Goal: Information Seeking & Learning: Learn about a topic

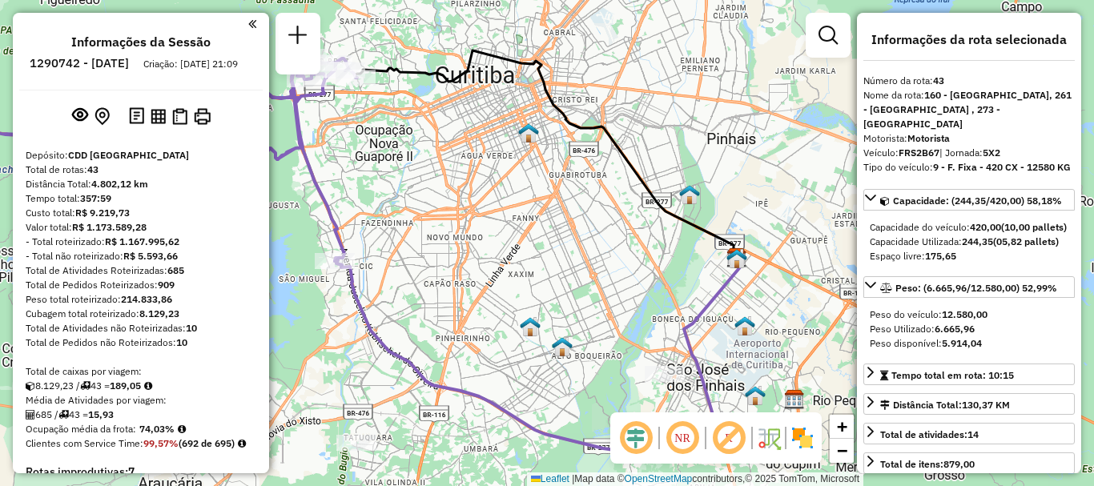
select select "**********"
click at [642, 180] on icon at bounding box center [545, 153] width 381 height 207
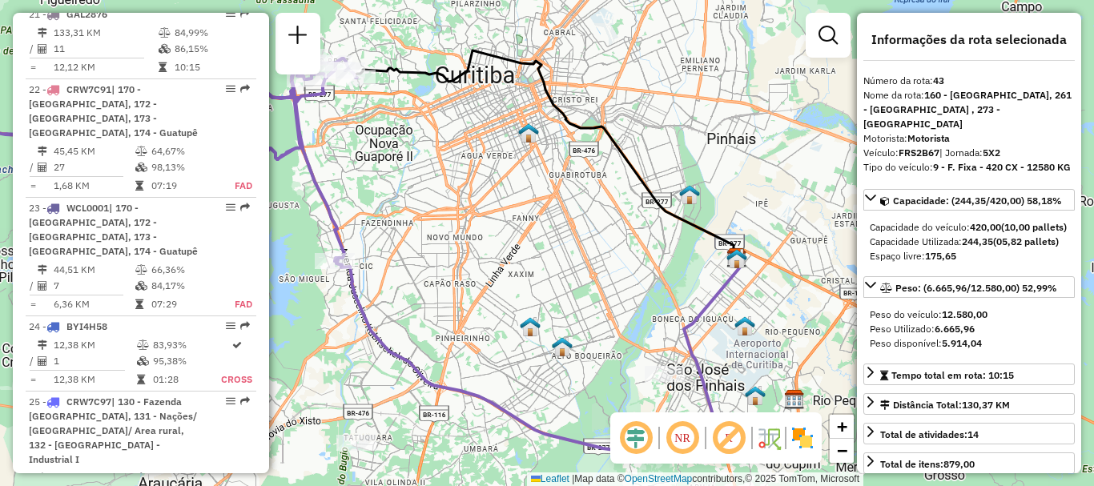
scroll to position [4838, 0]
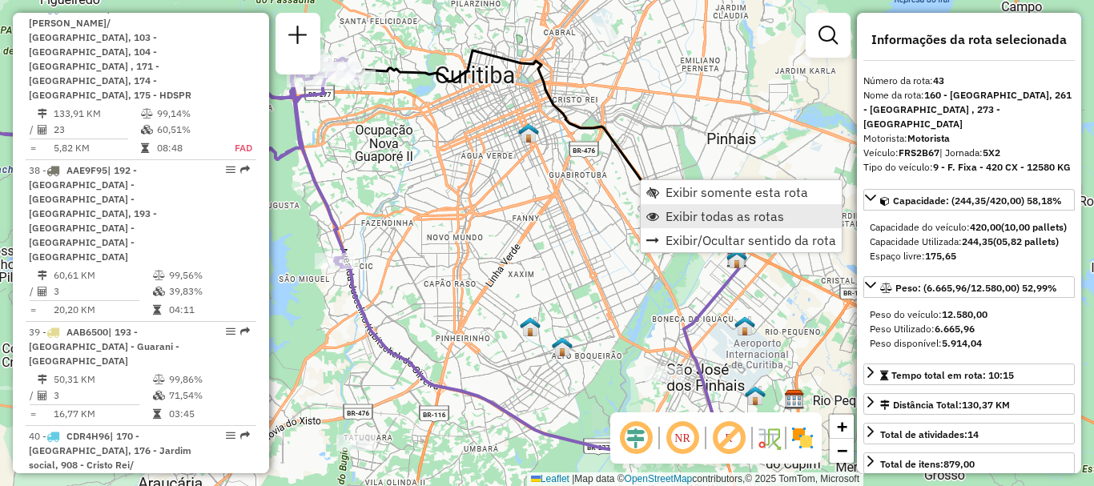
click at [698, 215] on span "Exibir todas as rotas" at bounding box center [725, 216] width 119 height 13
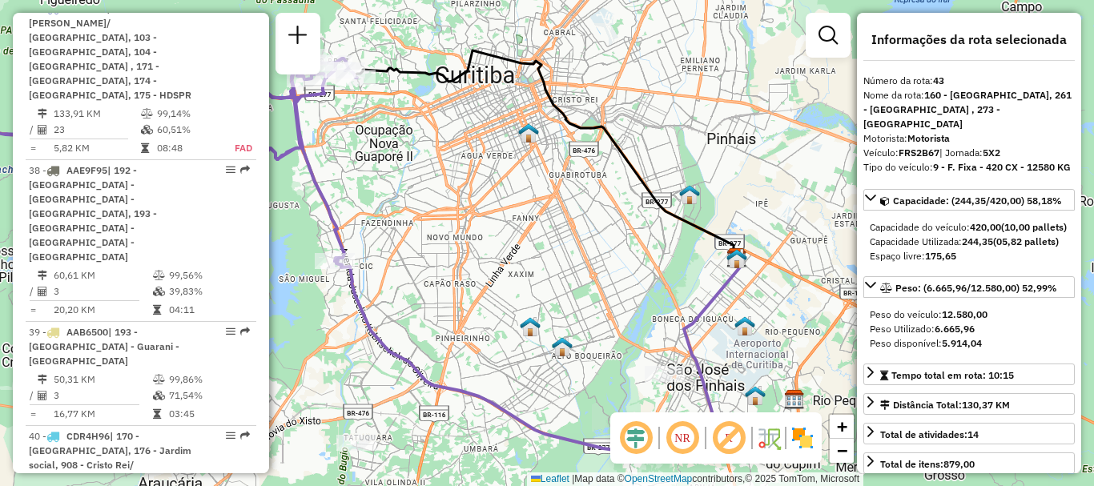
click at [698, 215] on span "Exibir todas as rotas" at bounding box center [725, 216] width 119 height 13
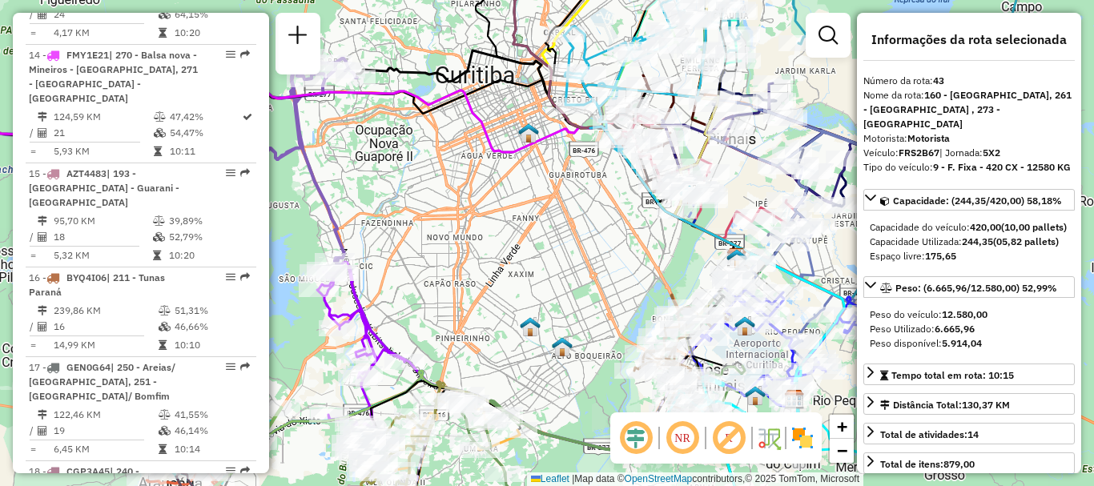
scroll to position [2015, 0]
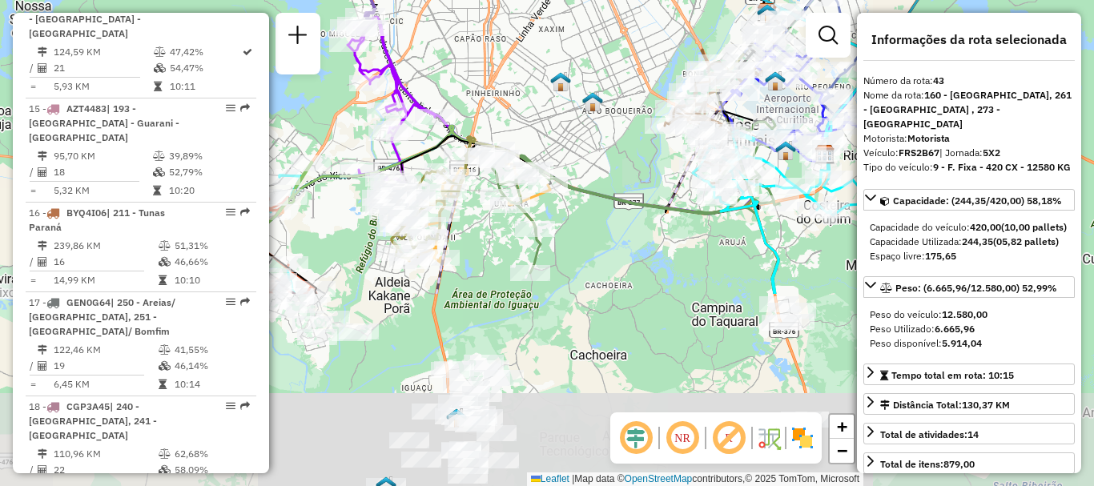
drag, startPoint x: 503, startPoint y: 359, endPoint x: 538, endPoint y: 118, distance: 243.7
click at [538, 118] on div "Janela de atendimento Grade de atendimento Capacidade Transportadoras Veículos …" at bounding box center [547, 243] width 1094 height 486
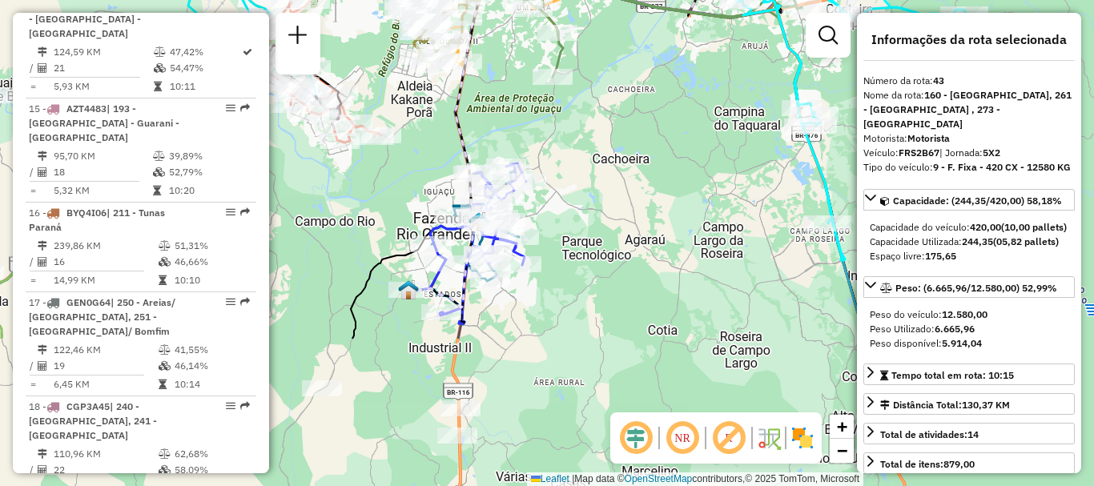
drag, startPoint x: 536, startPoint y: 407, endPoint x: 558, endPoint y: 210, distance: 198.3
click at [558, 210] on div "Janela de atendimento Grade de atendimento Capacidade Transportadoras Veículos …" at bounding box center [547, 243] width 1094 height 486
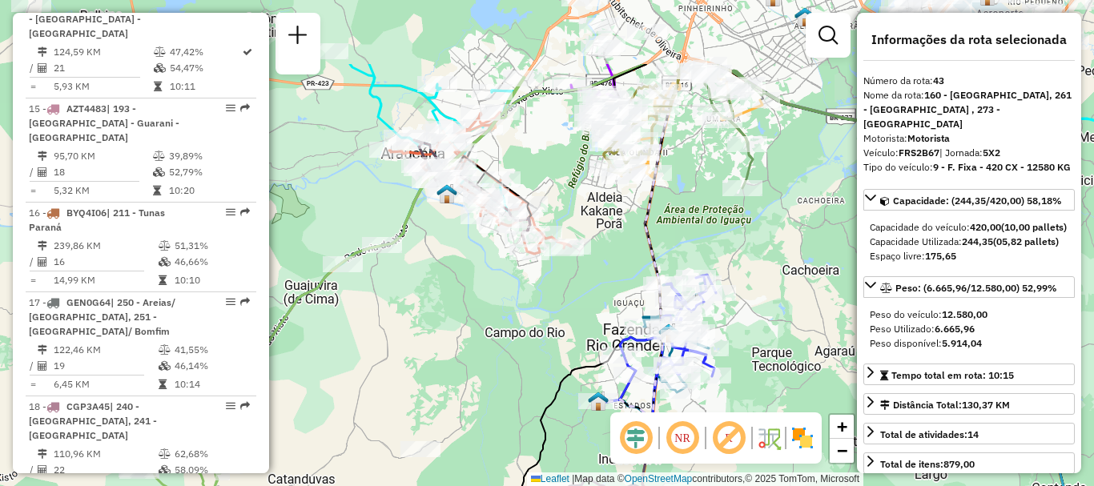
drag, startPoint x: 544, startPoint y: 341, endPoint x: 734, endPoint y: 457, distance: 222.1
click at [734, 457] on hb-router-mapa "Informações da Sessão 1290742 - [DATE] Criação: [DATE] 21:09 Depósito: CDD [GEO…" at bounding box center [547, 243] width 1094 height 486
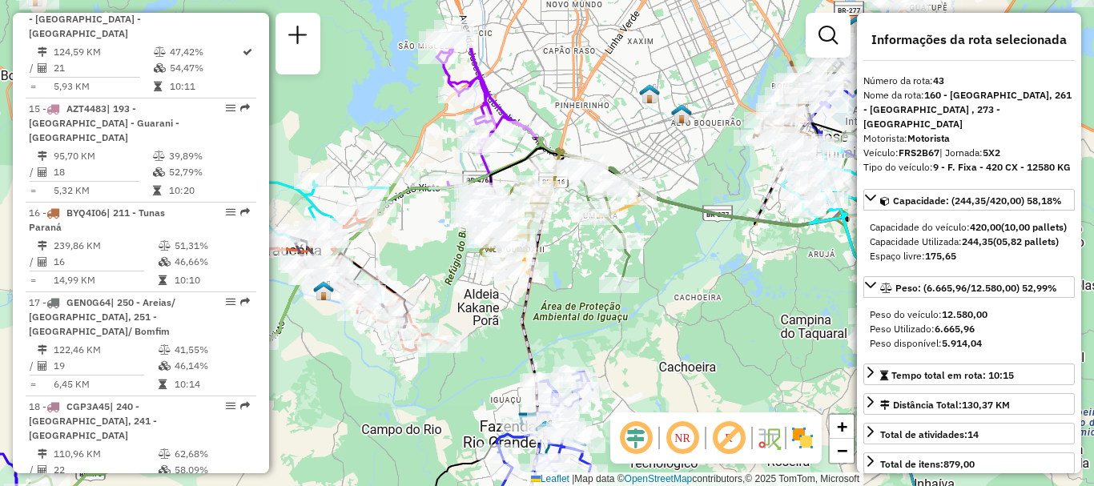
drag, startPoint x: 790, startPoint y: 273, endPoint x: 667, endPoint y: 370, distance: 156.3
click at [667, 370] on div "Janela de atendimento Grade de atendimento Capacidade Transportadoras Veículos …" at bounding box center [547, 243] width 1094 height 486
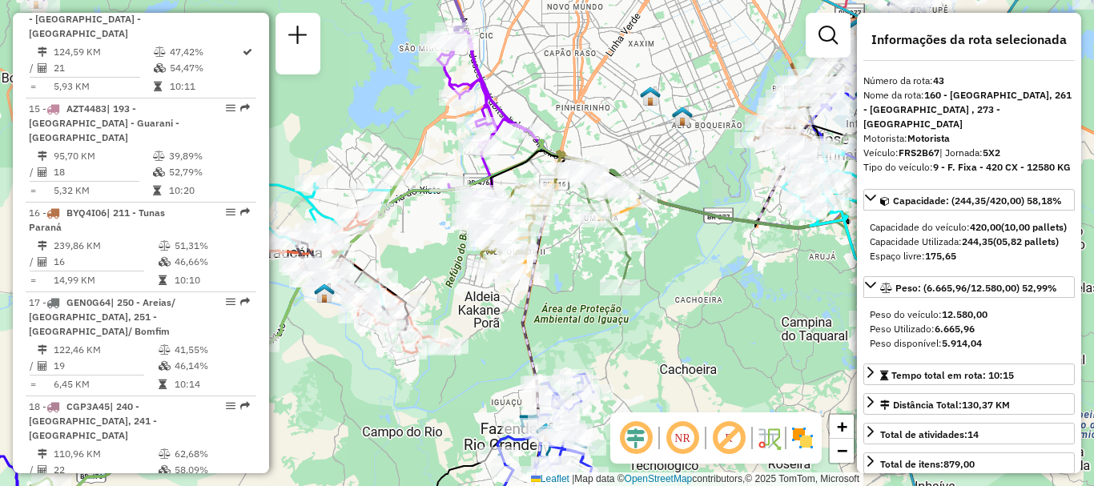
click at [488, 166] on icon at bounding box center [480, 126] width 87 height 191
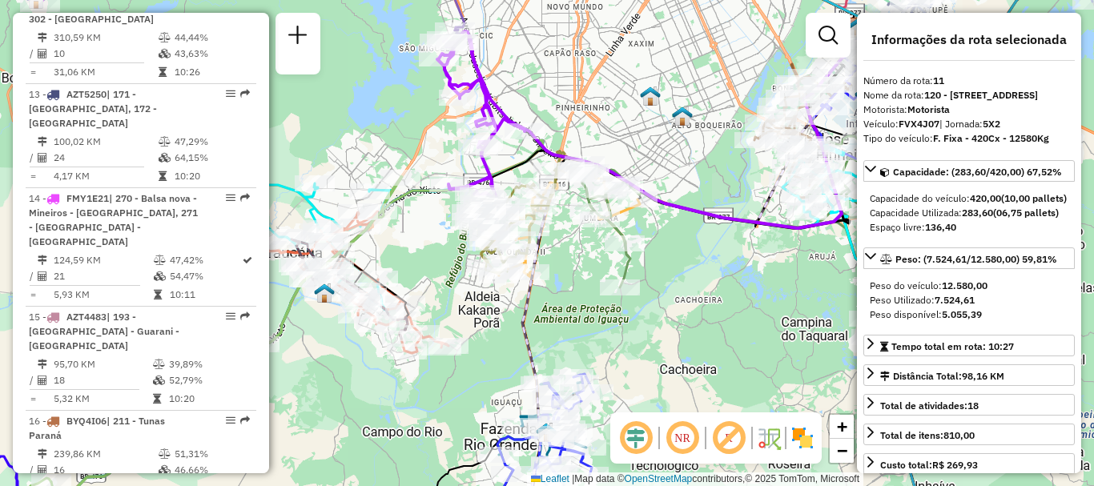
scroll to position [1597, 0]
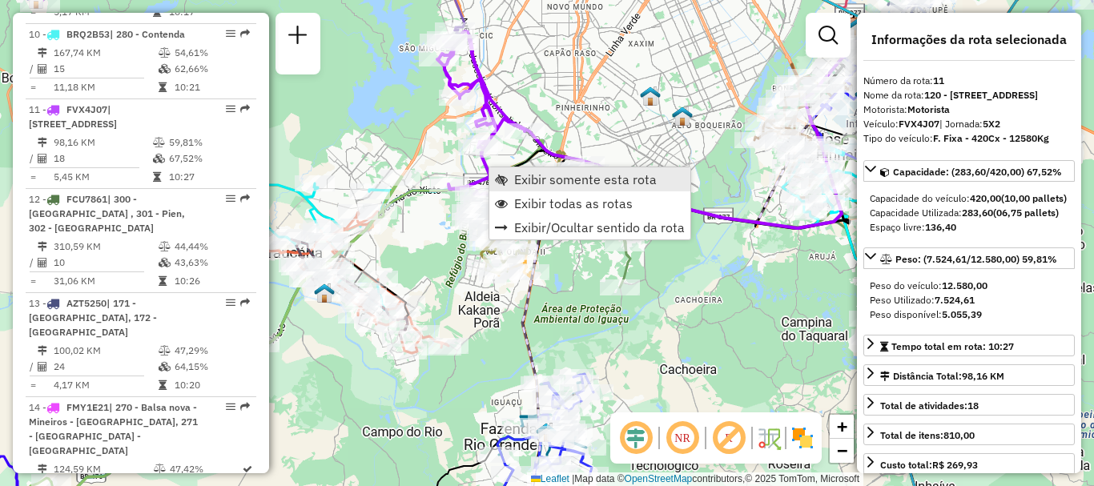
click at [533, 182] on span "Exibir somente esta rota" at bounding box center [585, 179] width 143 height 13
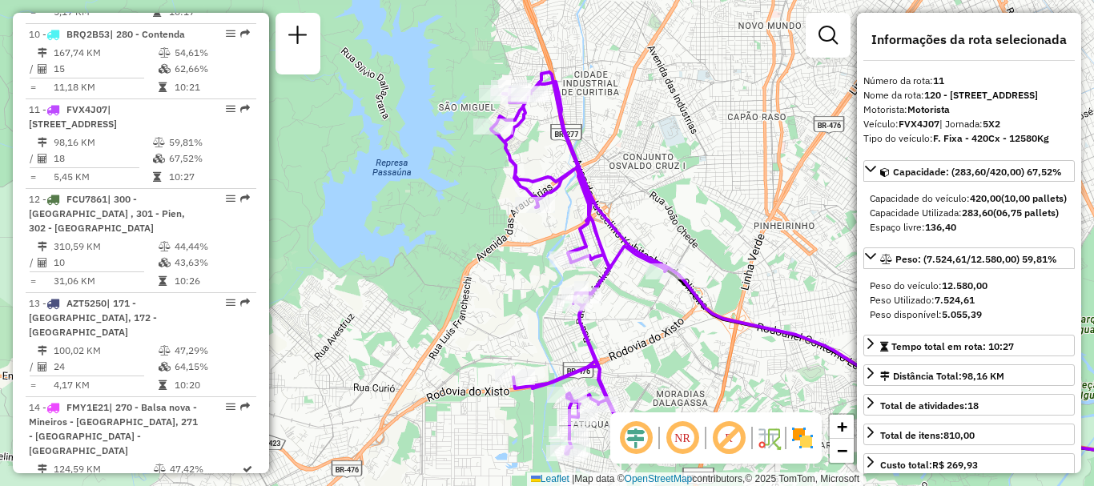
drag, startPoint x: 395, startPoint y: 271, endPoint x: 767, endPoint y: 294, distance: 372.4
click at [767, 294] on div "Janela de atendimento Grade de atendimento Capacidade Transportadoras Veículos …" at bounding box center [547, 243] width 1094 height 486
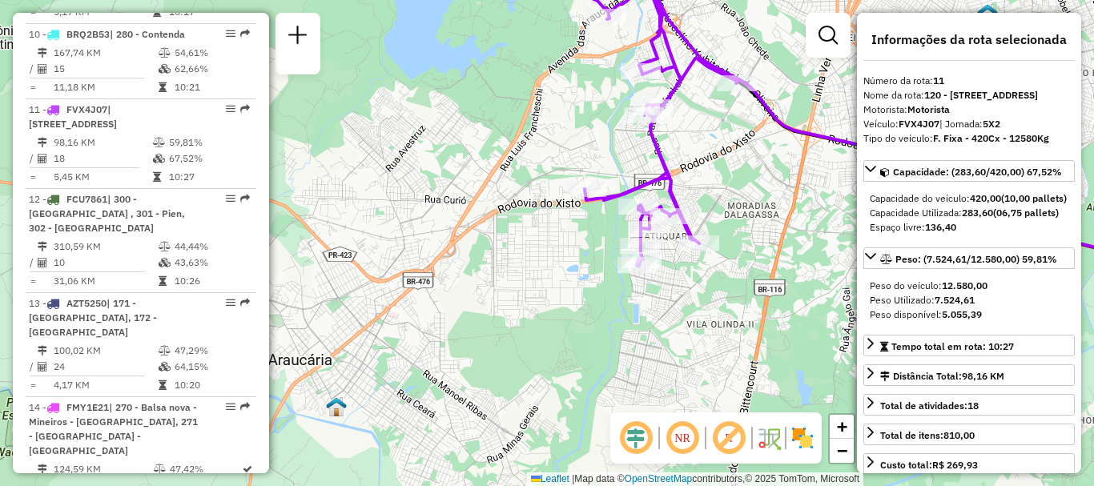
drag, startPoint x: 687, startPoint y: 331, endPoint x: 758, endPoint y: 142, distance: 201.8
click at [758, 142] on div "Janela de atendimento Grade de atendimento Capacidade Transportadoras Veículos …" at bounding box center [547, 243] width 1094 height 486
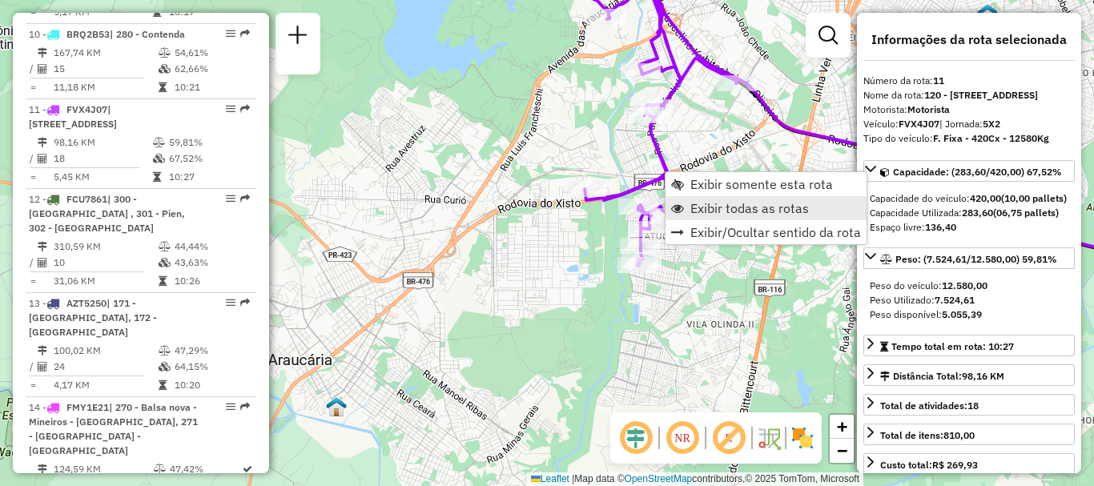
click at [728, 203] on span "Exibir todas as rotas" at bounding box center [749, 208] width 119 height 13
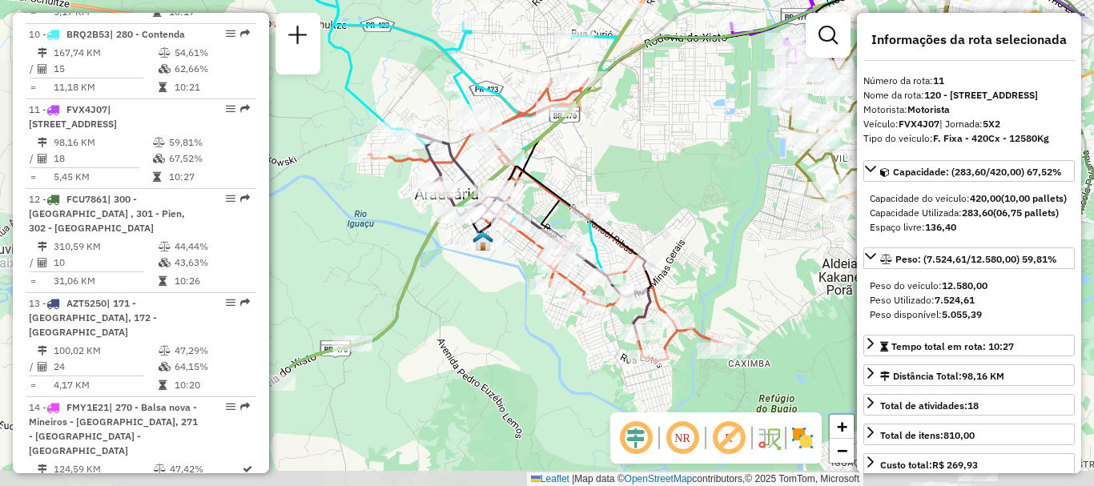
drag, startPoint x: 469, startPoint y: 356, endPoint x: 615, endPoint y: 191, distance: 220.7
click at [615, 191] on div "Janela de atendimento Grade de atendimento Capacidade Transportadoras Veículos …" at bounding box center [547, 243] width 1094 height 486
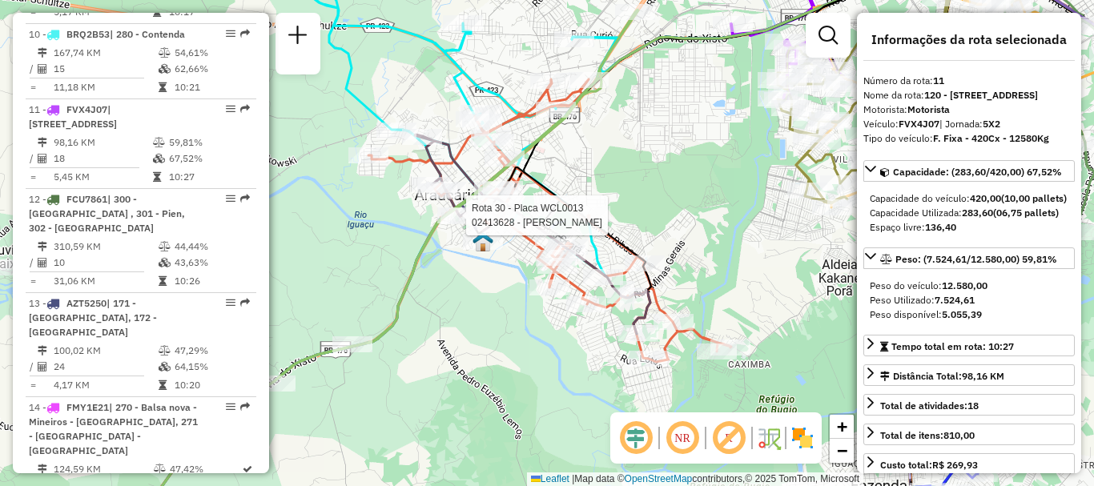
click at [474, 223] on div at bounding box center [461, 215] width 48 height 16
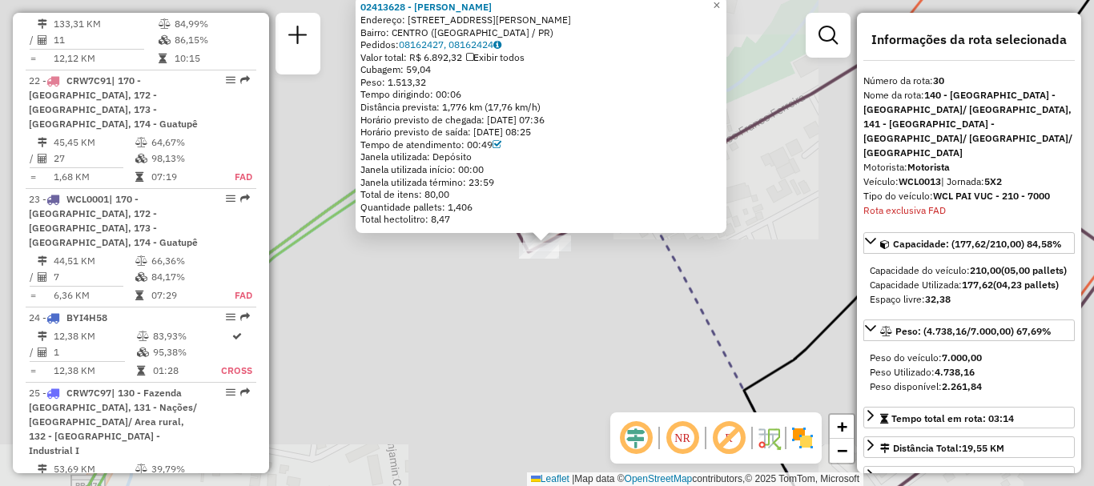
scroll to position [3460, 0]
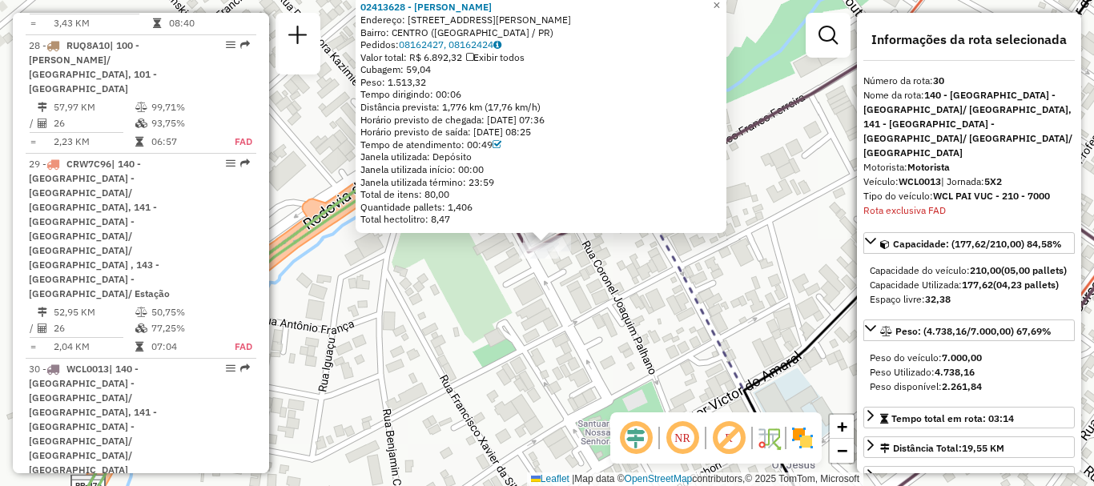
click at [582, 347] on div "02413628 - [PERSON_NAME] ARA Endereço: [STREET_ADDRESS][PERSON_NAME] Bairro: [G…" at bounding box center [547, 243] width 1094 height 486
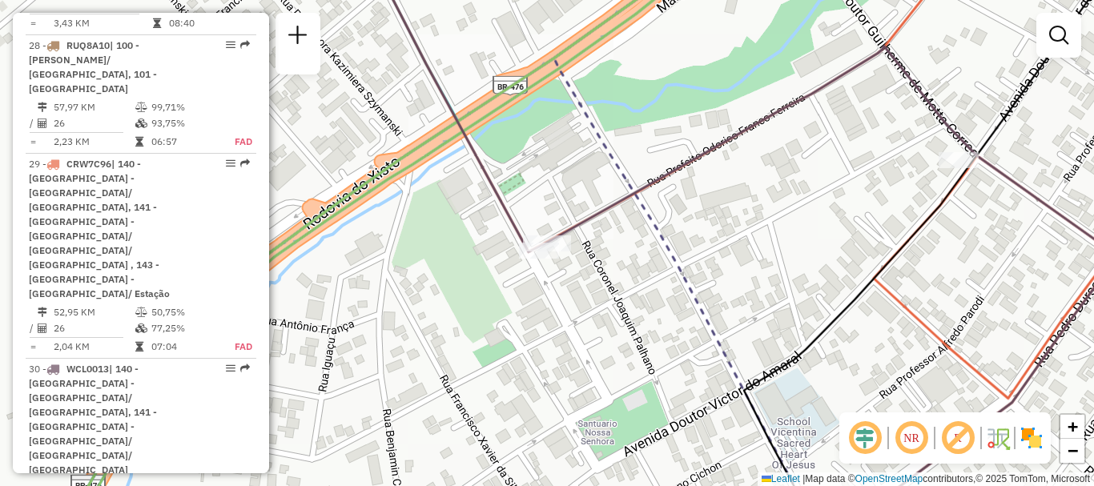
select select "**********"
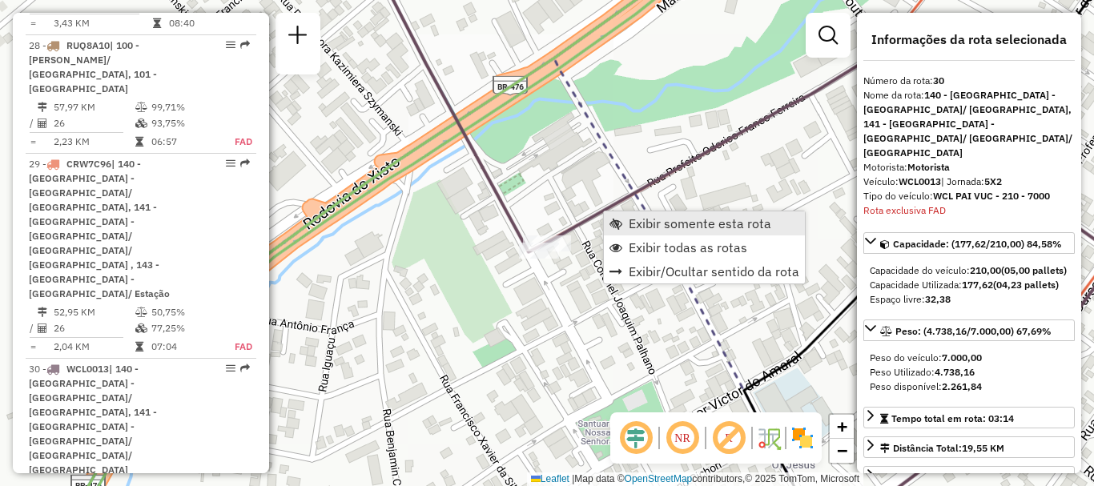
click at [638, 224] on span "Exibir somente esta rota" at bounding box center [700, 223] width 143 height 13
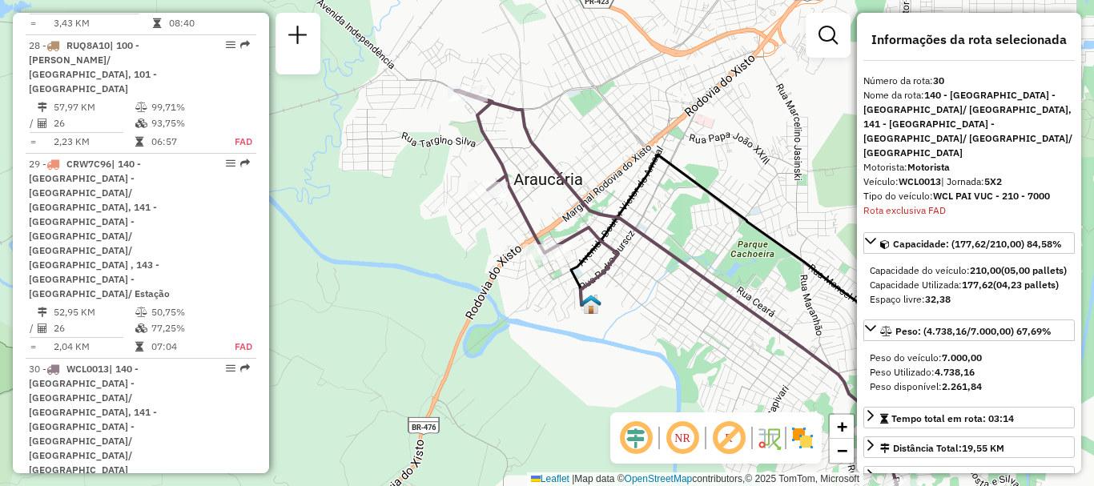
drag, startPoint x: 508, startPoint y: 289, endPoint x: 646, endPoint y: 334, distance: 145.7
click at [646, 334] on div "Janela de atendimento Grade de atendimento Capacidade Transportadoras Veículos …" at bounding box center [547, 243] width 1094 height 486
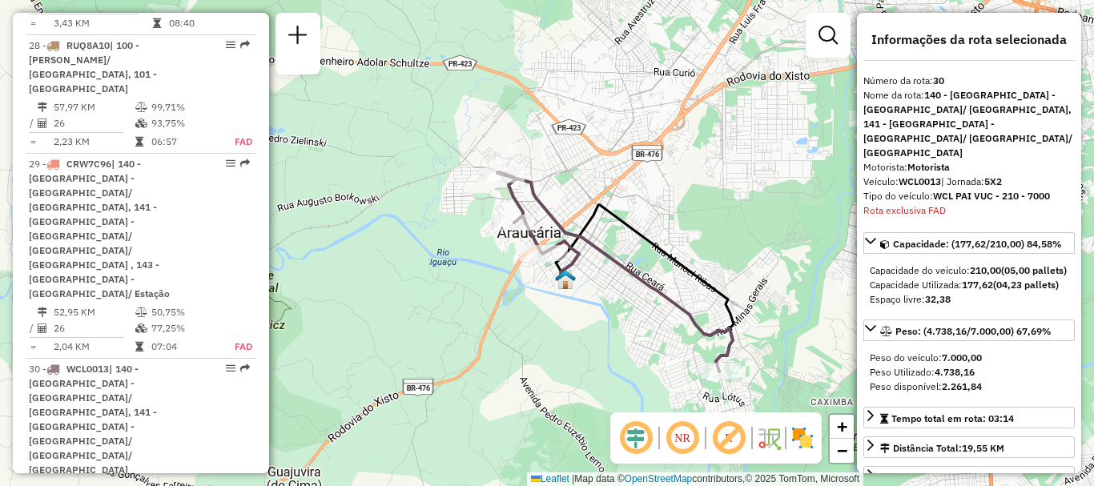
drag, startPoint x: 787, startPoint y: 141, endPoint x: 666, endPoint y: 230, distance: 150.1
click at [666, 230] on div "Janela de atendimento Grade de atendimento Capacidade Transportadoras Veículos …" at bounding box center [547, 243] width 1094 height 486
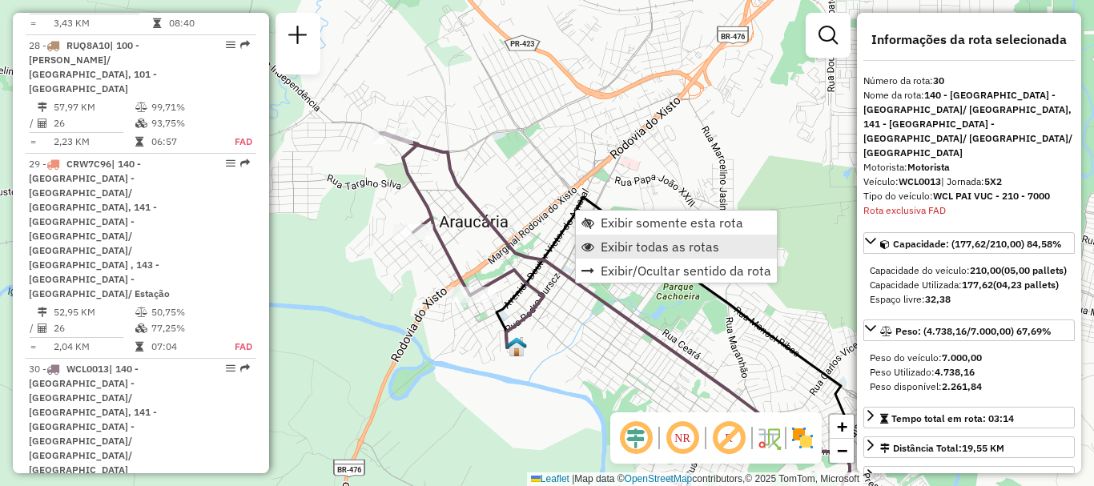
click at [663, 244] on span "Exibir todas as rotas" at bounding box center [660, 246] width 119 height 13
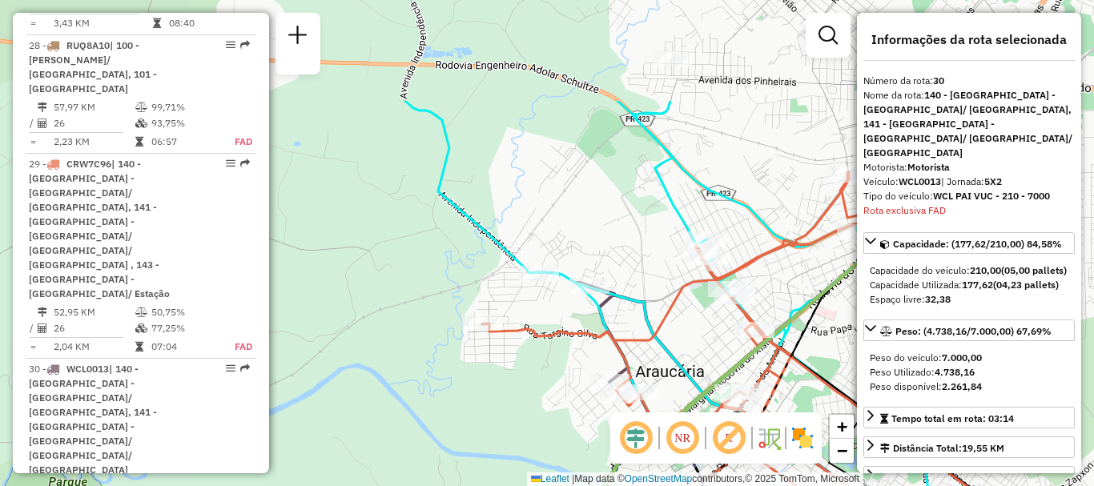
drag, startPoint x: 497, startPoint y: 183, endPoint x: 693, endPoint y: 333, distance: 246.9
click at [693, 333] on div "Janela de atendimento Grade de atendimento Capacidade Transportadoras Veículos …" at bounding box center [547, 243] width 1094 height 486
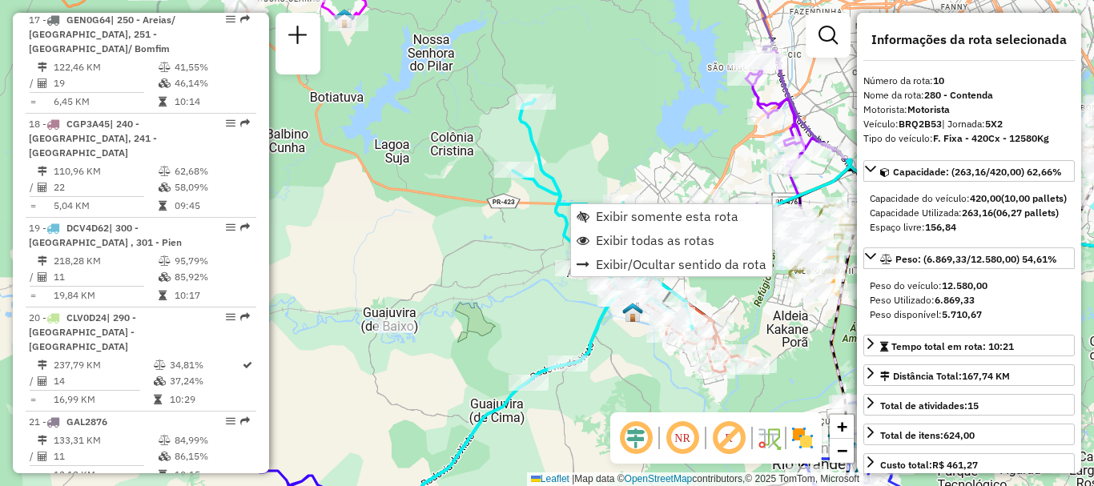
scroll to position [1522, 0]
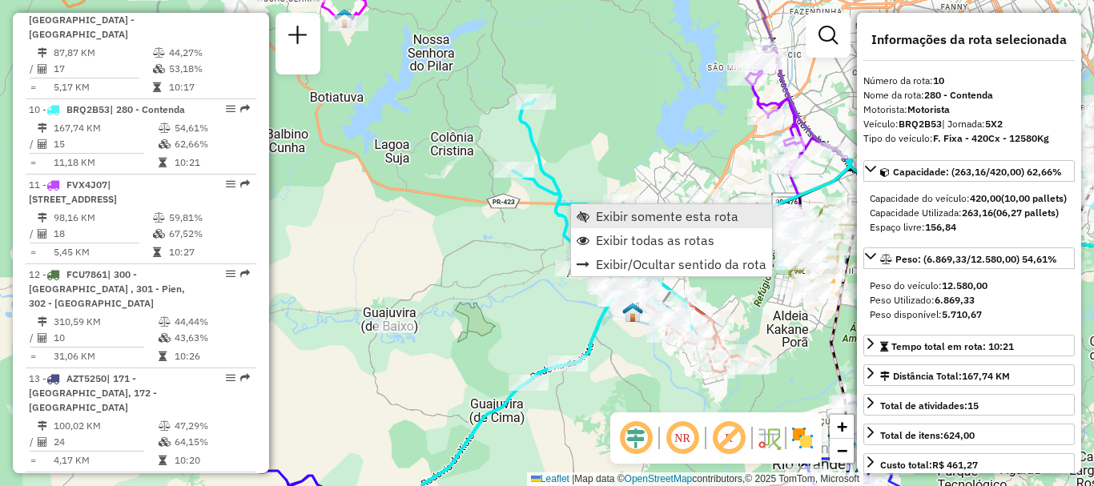
click at [642, 221] on span "Exibir somente esta rota" at bounding box center [667, 216] width 143 height 13
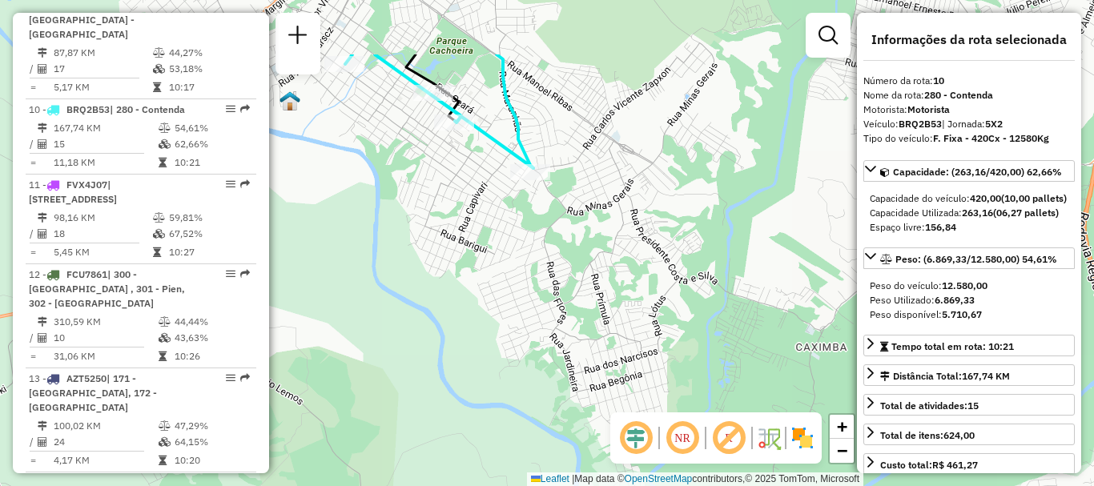
drag, startPoint x: 381, startPoint y: 253, endPoint x: 823, endPoint y: 403, distance: 466.1
click at [823, 403] on div "Janela de atendimento Grade de atendimento Capacidade Transportadoras Veículos …" at bounding box center [547, 243] width 1094 height 486
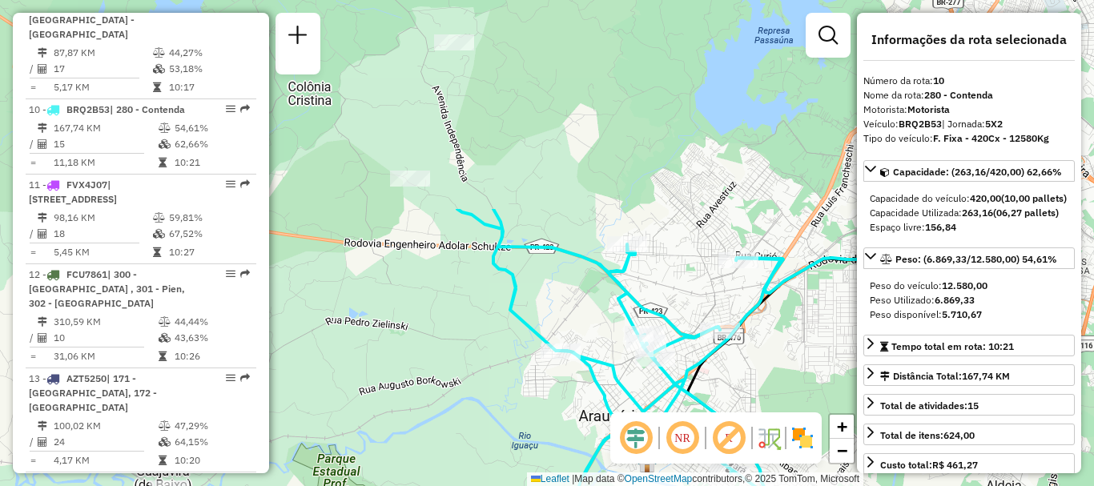
drag, startPoint x: 600, startPoint y: 225, endPoint x: 699, endPoint y: 484, distance: 277.1
click at [699, 484] on div "Janela de atendimento Grade de atendimento Capacidade Transportadoras Veículos …" at bounding box center [547, 243] width 1094 height 486
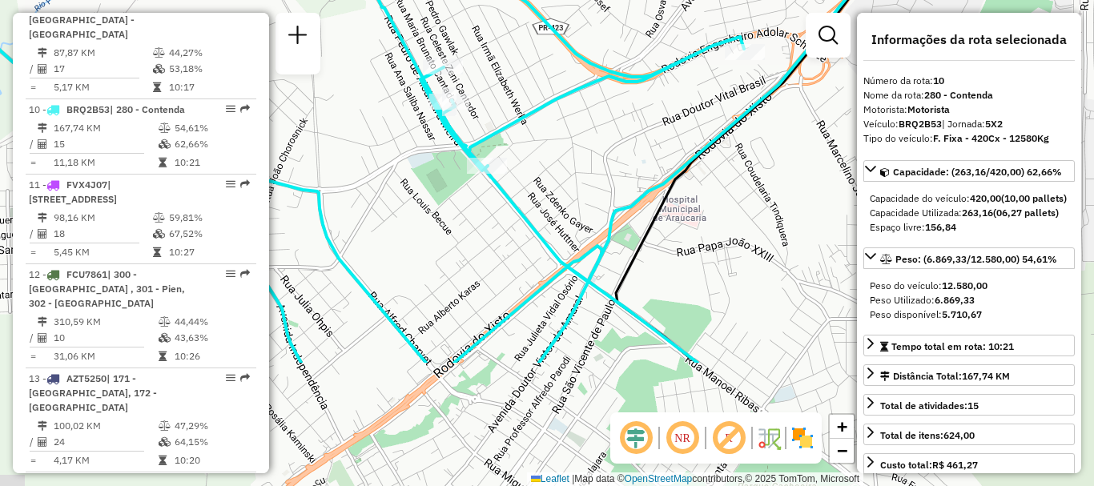
drag, startPoint x: 728, startPoint y: 315, endPoint x: 581, endPoint y: 179, distance: 200.1
click at [581, 179] on div "Janela de atendimento Grade de atendimento Capacidade Transportadoras Veículos …" at bounding box center [547, 243] width 1094 height 486
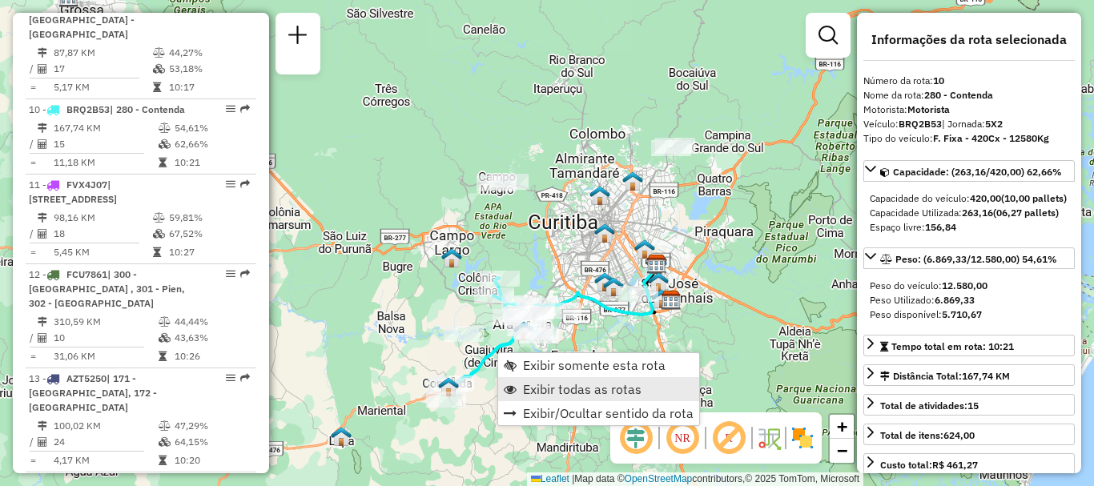
click at [581, 388] on span "Exibir todas as rotas" at bounding box center [582, 389] width 119 height 13
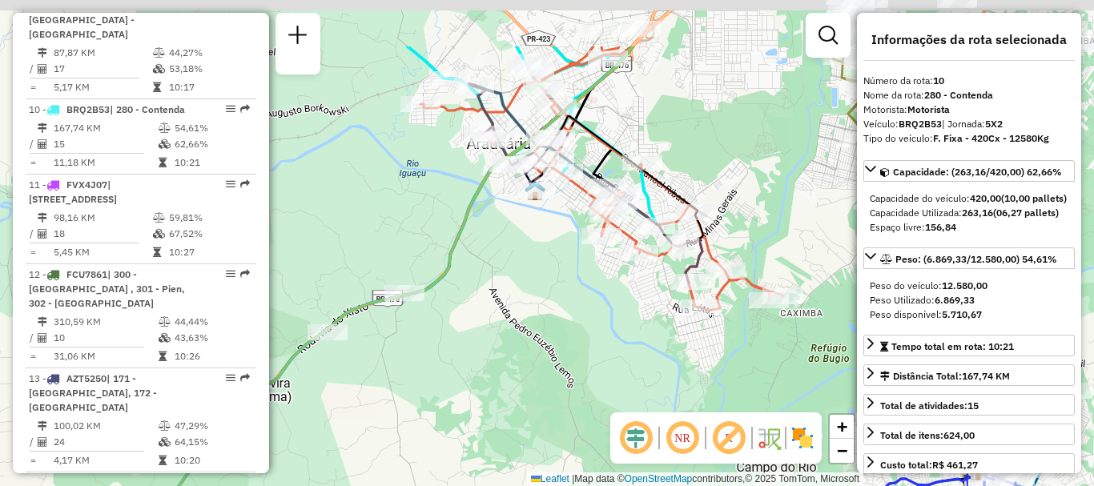
drag, startPoint x: 520, startPoint y: 300, endPoint x: 617, endPoint y: 420, distance: 154.4
click at [617, 420] on hb-router-mapa "Informações da Sessão 1290742 - [DATE] Criação: [DATE] 21:09 Depósito: CDD [GEO…" at bounding box center [547, 243] width 1094 height 486
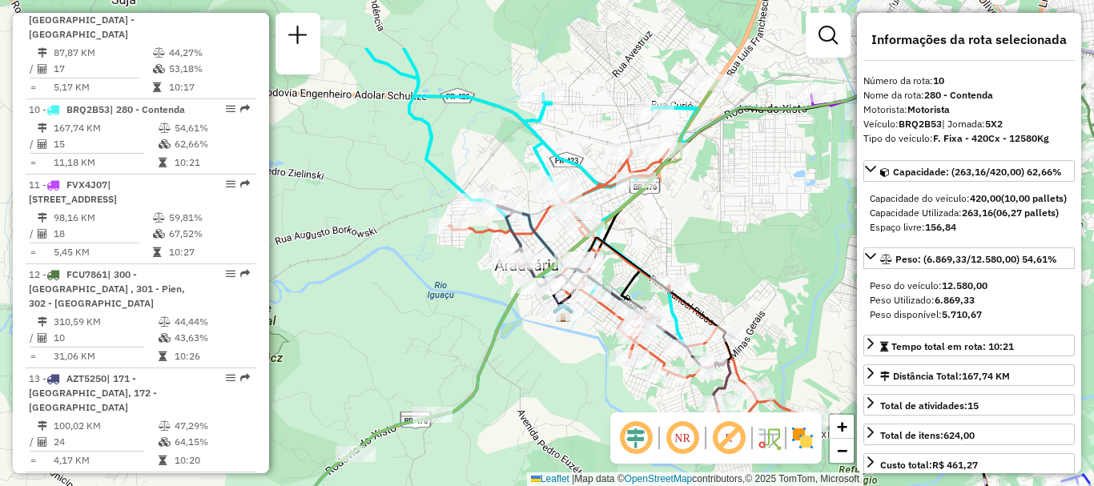
drag, startPoint x: 538, startPoint y: 330, endPoint x: 555, endPoint y: 426, distance: 97.6
click at [555, 426] on div "Janela de atendimento Grade de atendimento Capacidade Transportadoras Veículos …" at bounding box center [547, 243] width 1094 height 486
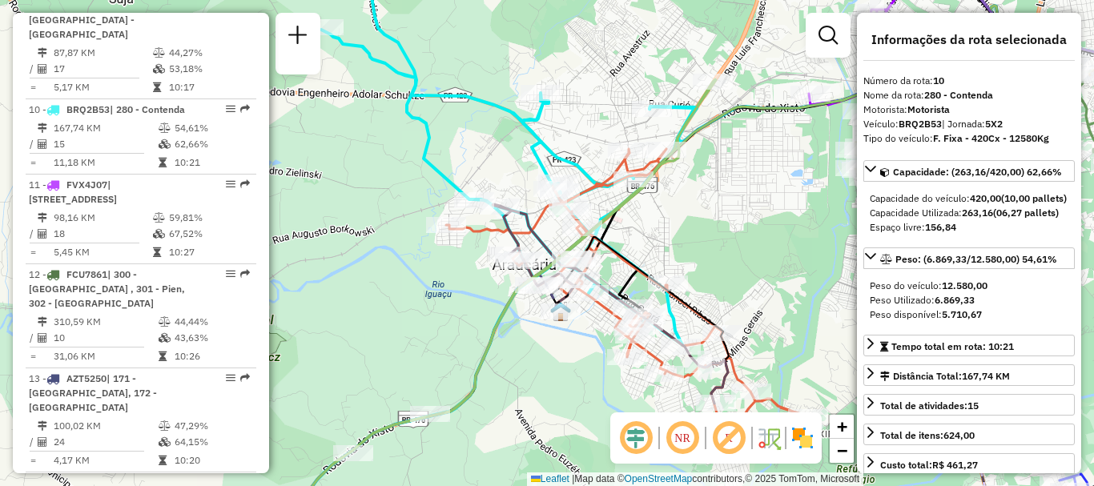
scroll to position [0, 0]
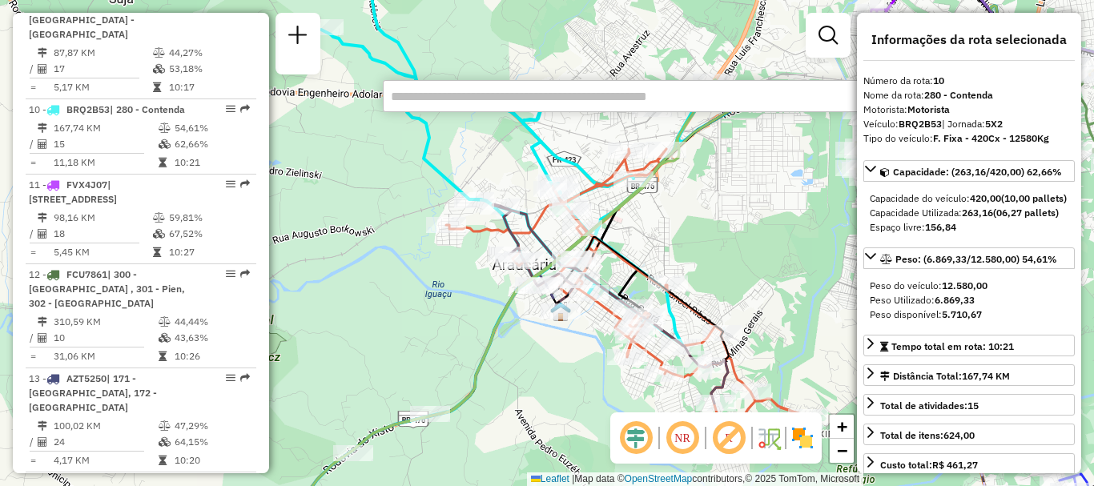
paste input "*******"
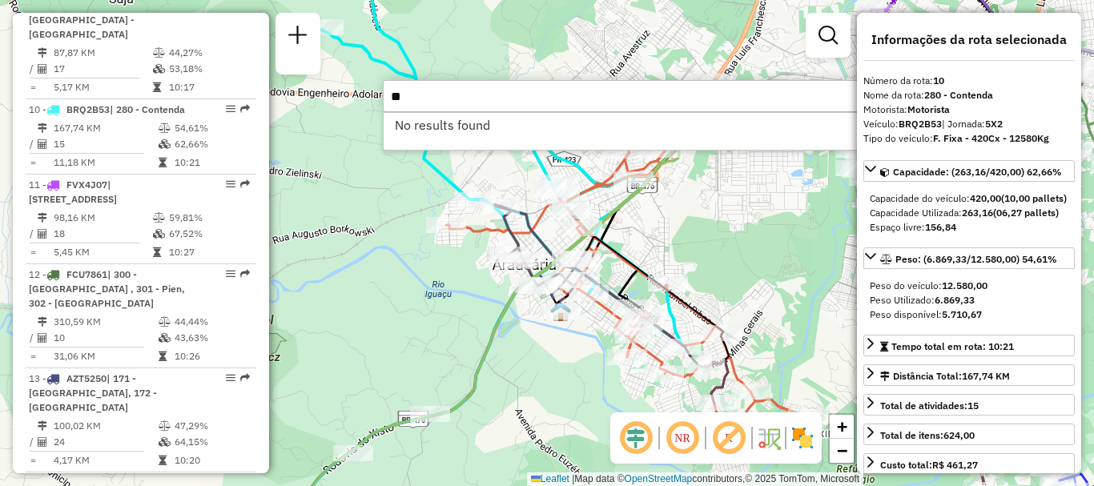
type input "*"
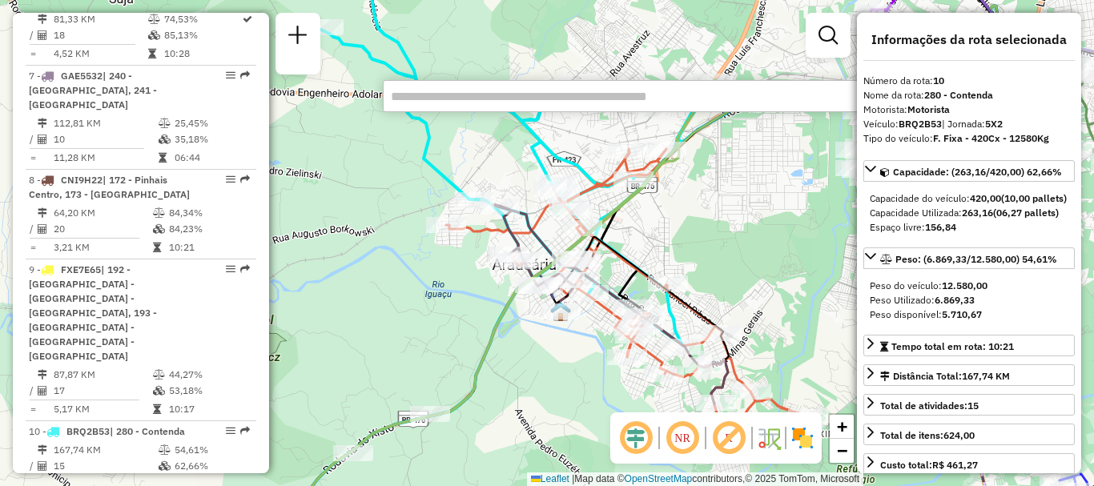
scroll to position [1203, 0]
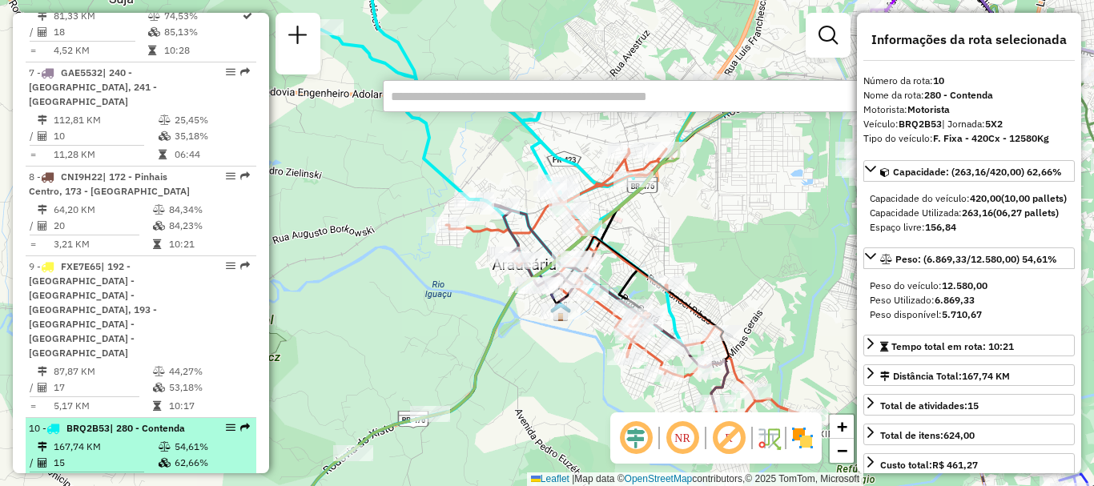
click at [115, 439] on td "167,74 KM" at bounding box center [105, 447] width 105 height 16
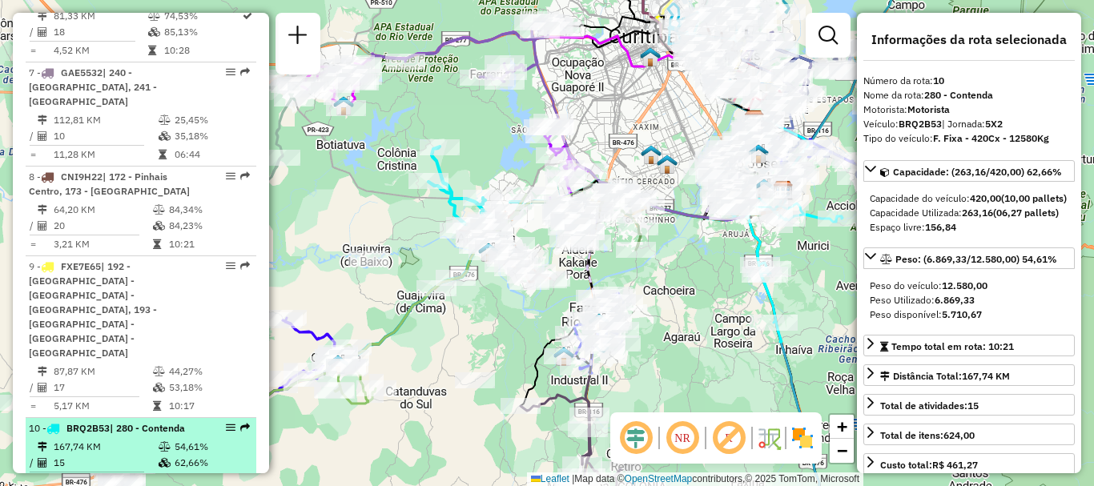
click at [131, 439] on td "167,74 KM" at bounding box center [105, 447] width 105 height 16
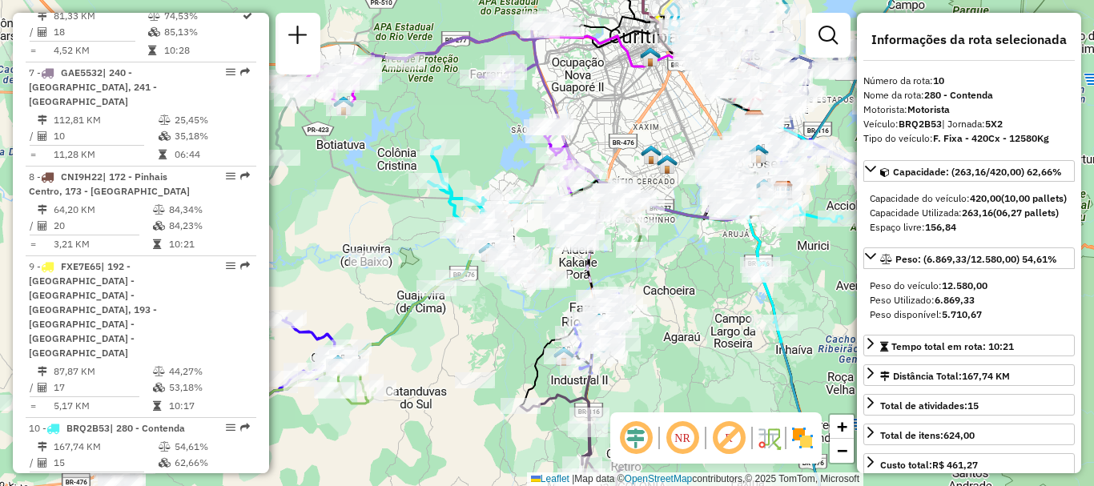
click at [453, 197] on icon at bounding box center [429, 257] width 186 height 220
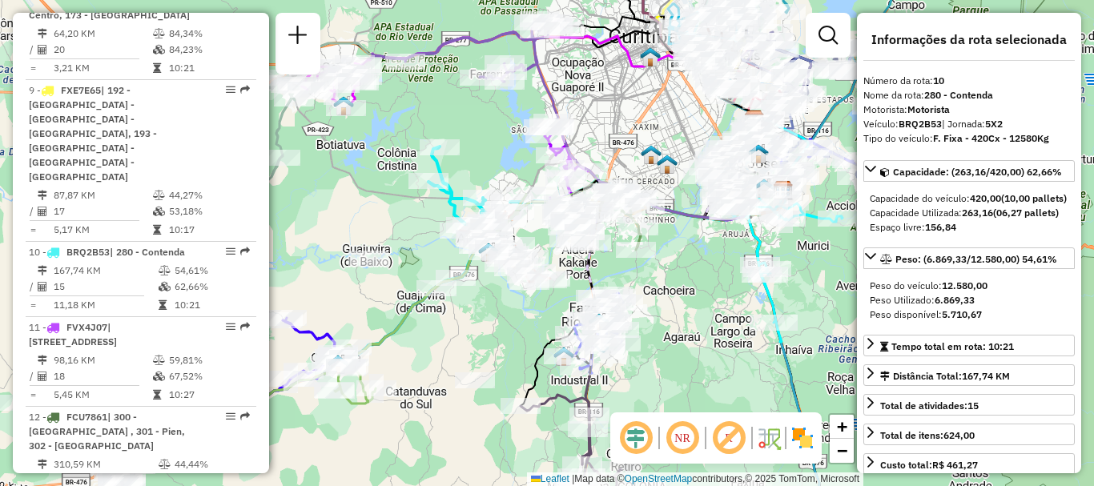
scroll to position [1522, 0]
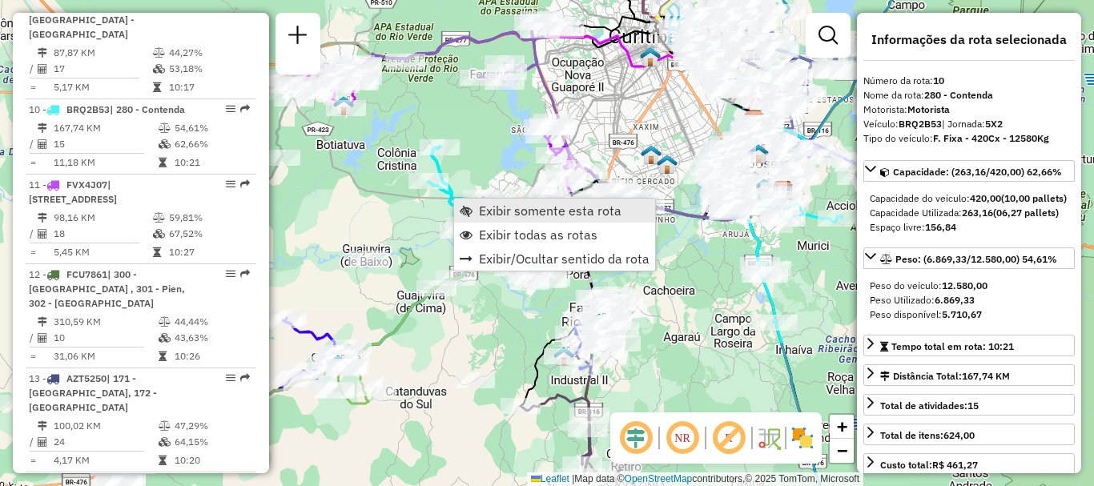
click at [518, 219] on link "Exibir somente esta rota" at bounding box center [554, 211] width 201 height 24
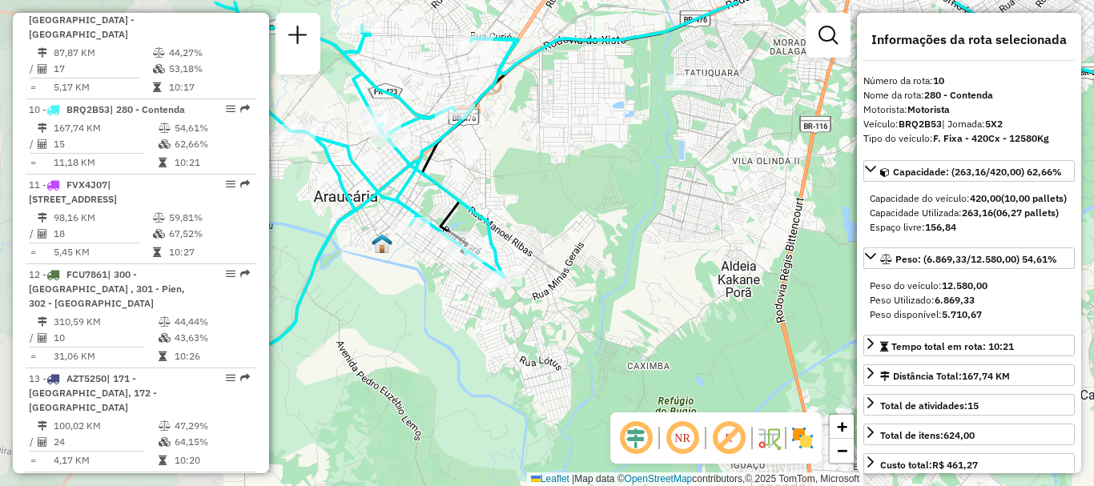
drag, startPoint x: 440, startPoint y: 306, endPoint x: 696, endPoint y: 352, distance: 260.5
click at [696, 352] on div "Janela de atendimento Grade de atendimento Capacidade Transportadoras Veículos …" at bounding box center [547, 243] width 1094 height 486
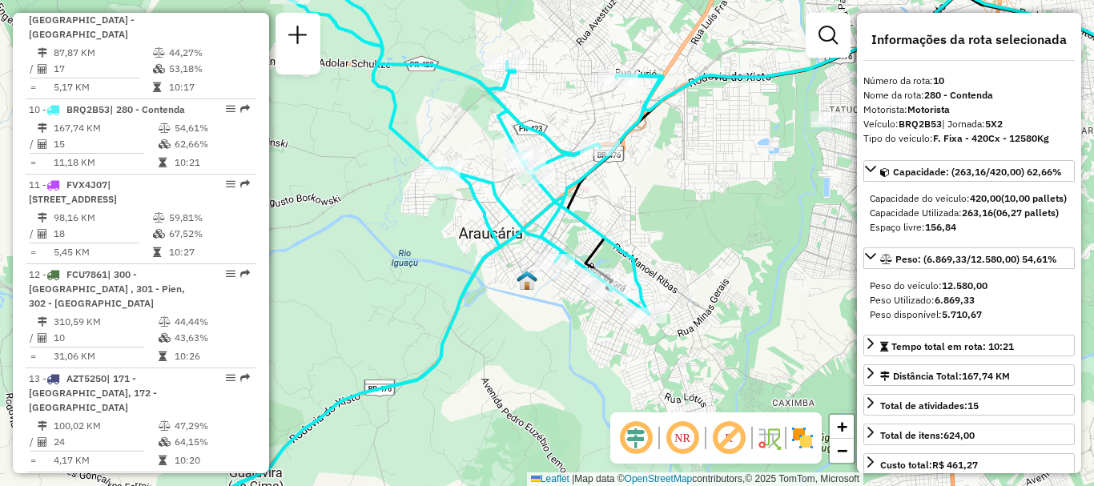
drag, startPoint x: 578, startPoint y: 284, endPoint x: 723, endPoint y: 320, distance: 149.6
click at [723, 320] on div "Janela de atendimento Grade de atendimento Capacidade Transportadoras Veículos …" at bounding box center [547, 243] width 1094 height 486
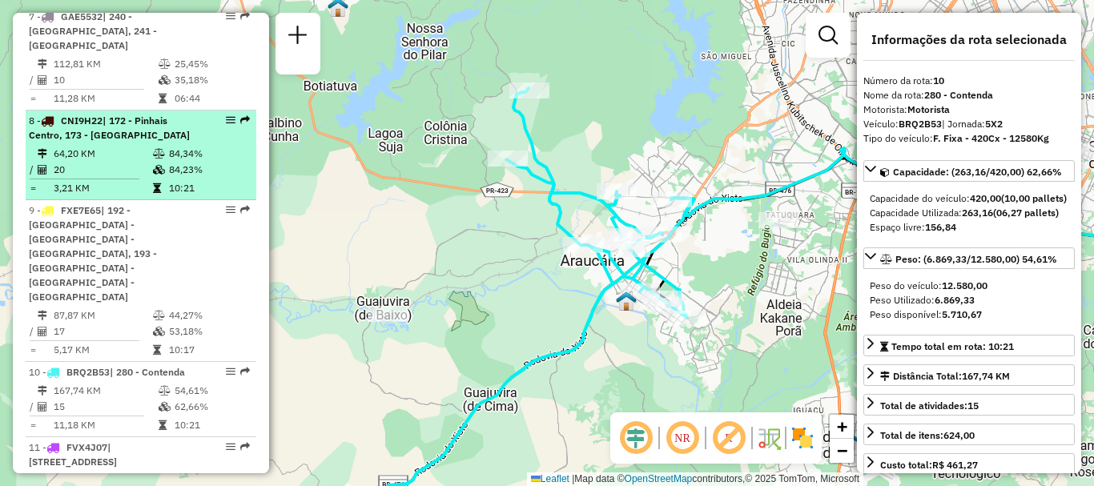
scroll to position [1262, 0]
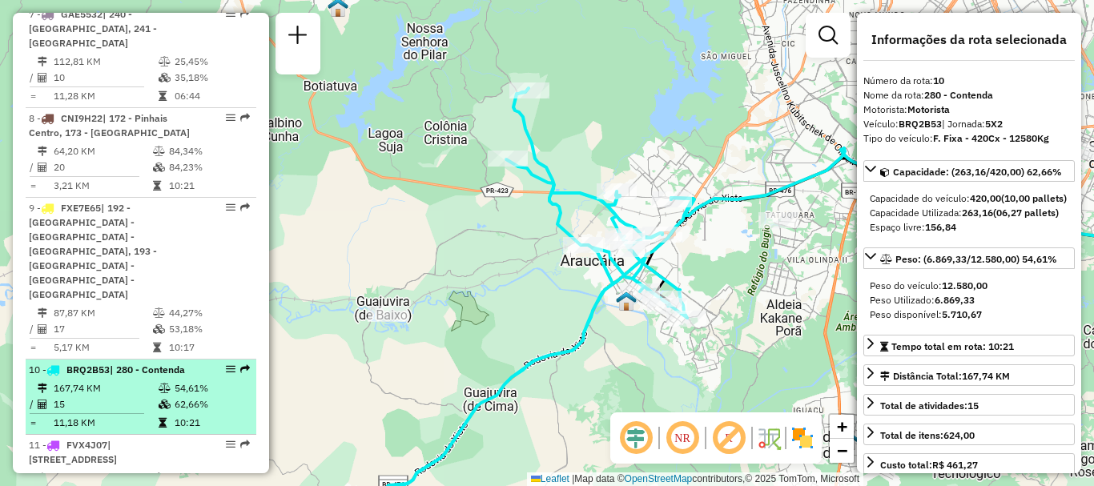
click at [126, 380] on td "167,74 KM" at bounding box center [105, 388] width 105 height 16
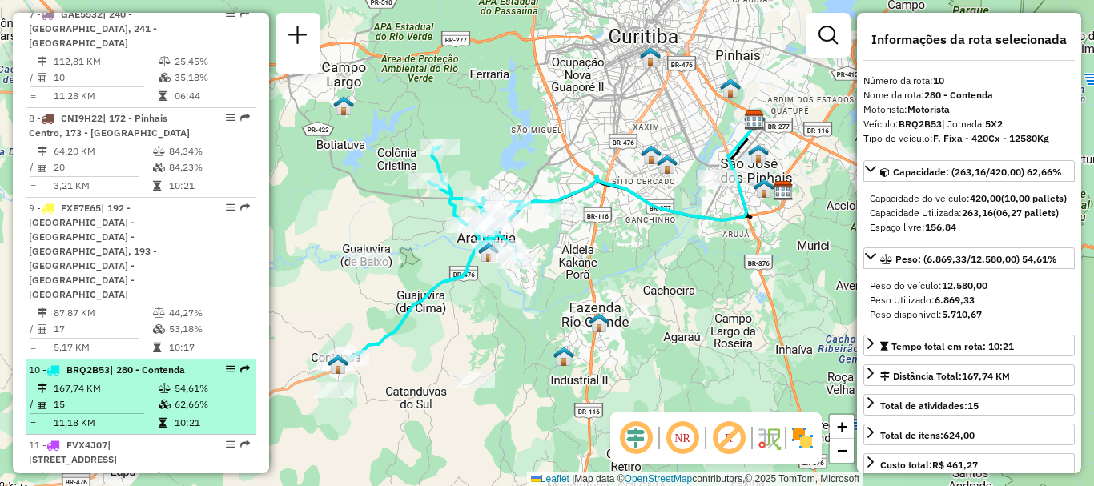
click at [228, 364] on em at bounding box center [231, 369] width 10 height 10
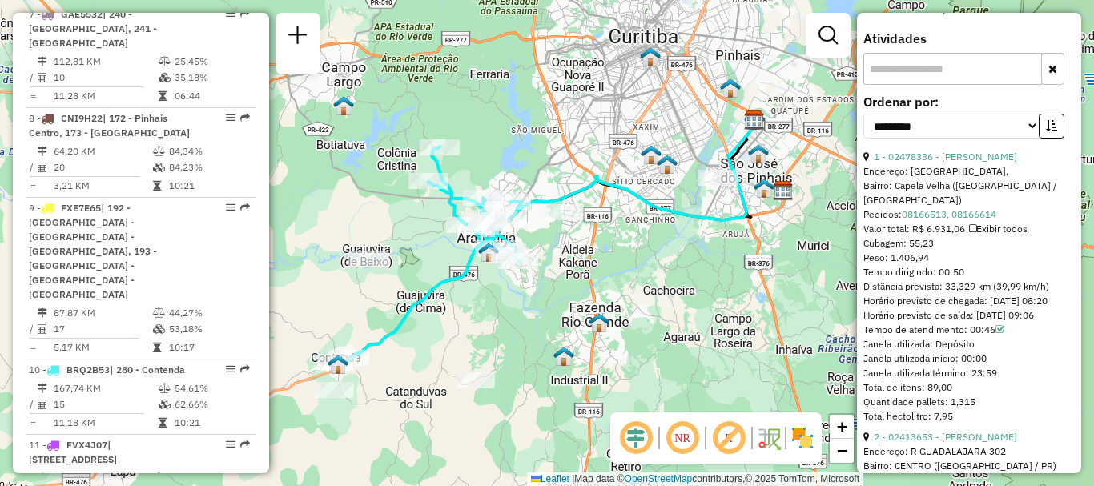
scroll to position [541, 0]
click at [981, 137] on select "**********" at bounding box center [952, 124] width 176 height 25
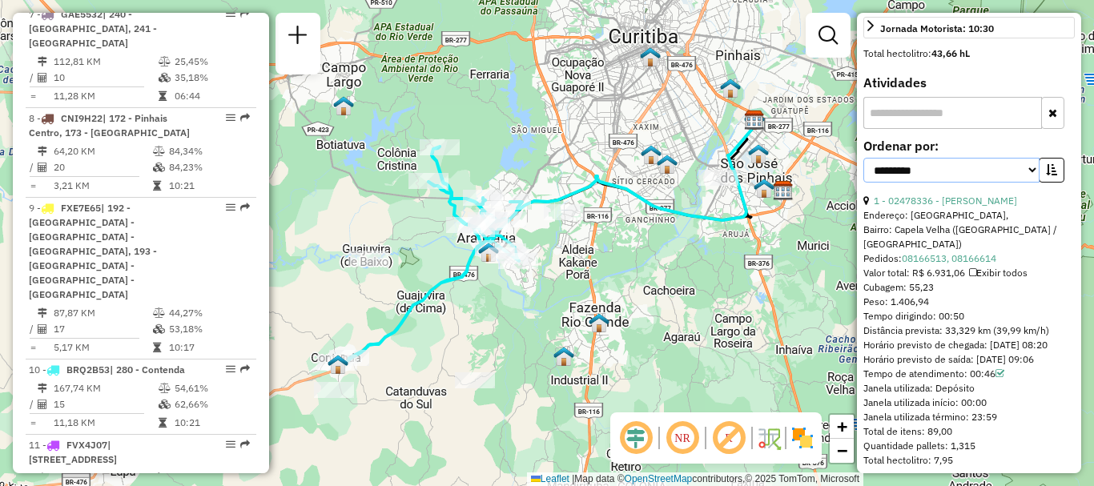
scroll to position [463, 0]
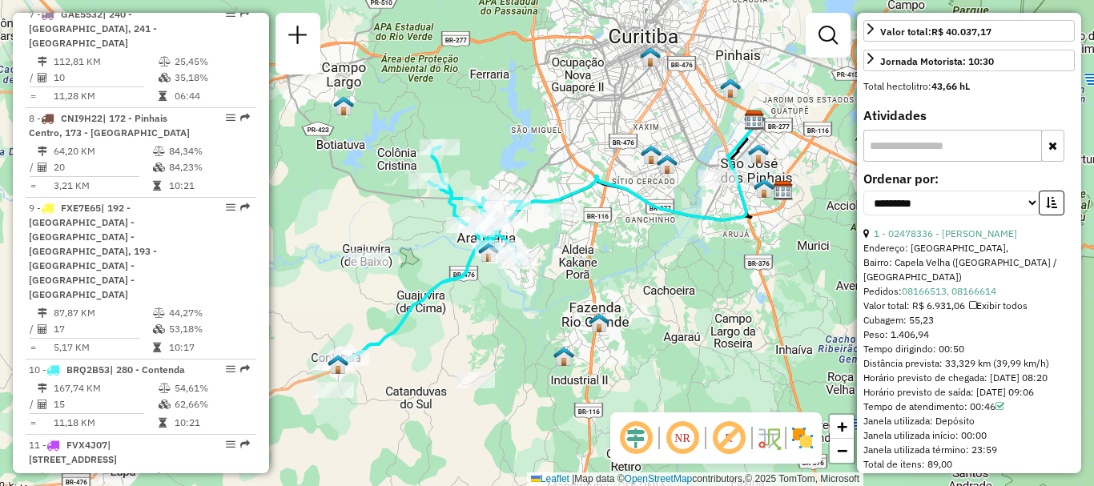
click at [952, 162] on input "text" at bounding box center [953, 146] width 179 height 32
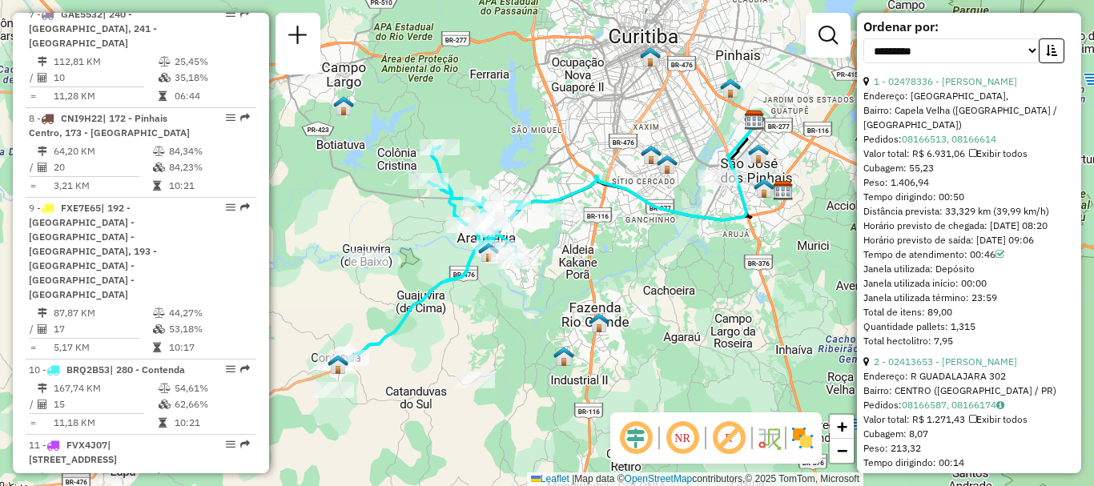
scroll to position [622, 0]
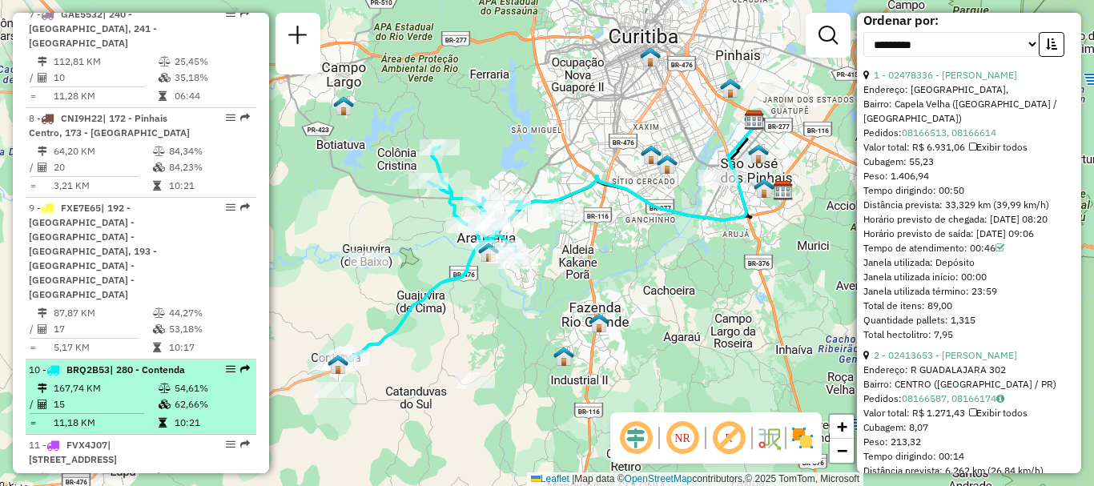
click at [219, 364] on div at bounding box center [226, 369] width 48 height 10
click at [222, 380] on td "54,61%" at bounding box center [212, 388] width 76 height 16
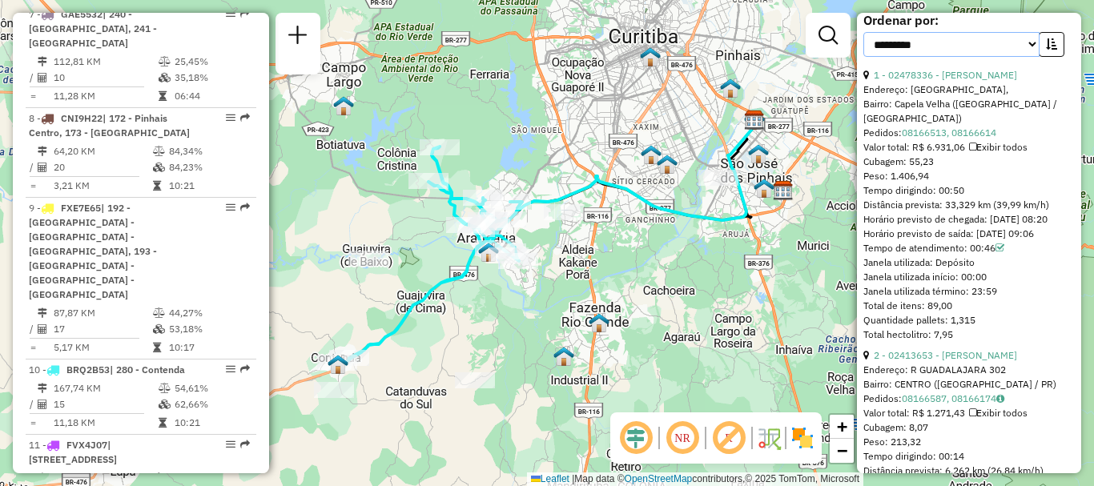
click at [1009, 57] on select "**********" at bounding box center [952, 44] width 176 height 25
click at [1003, 57] on select "**********" at bounding box center [952, 44] width 176 height 25
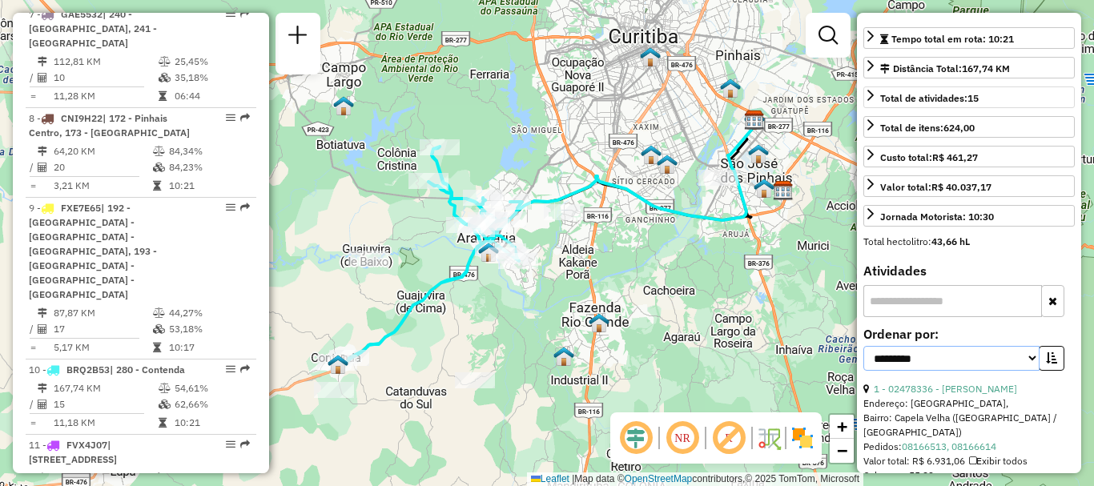
scroll to position [0, 0]
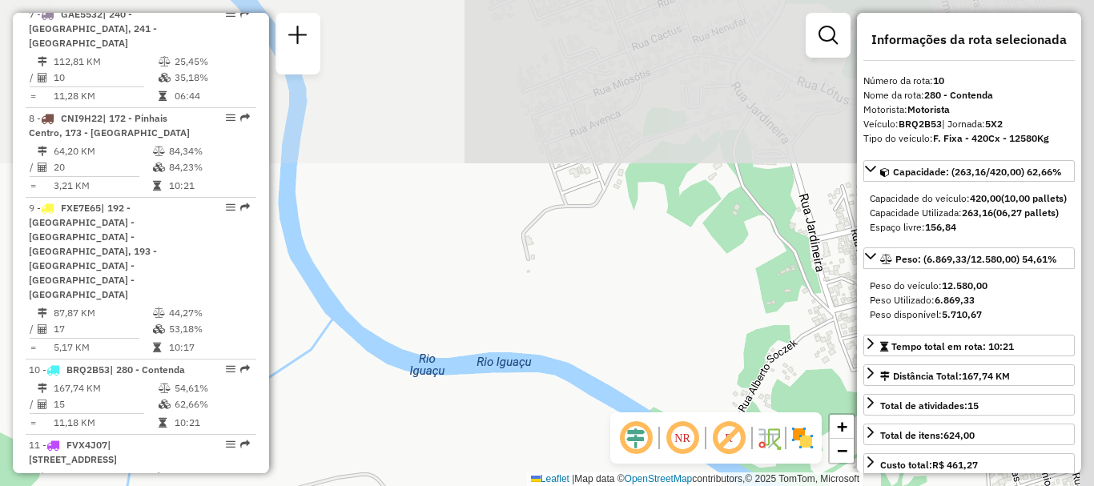
drag, startPoint x: 591, startPoint y: 143, endPoint x: 507, endPoint y: 400, distance: 269.8
click at [507, 400] on div "Janela de atendimento Grade de atendimento Capacidade Transportadoras Veículos …" at bounding box center [547, 243] width 1094 height 486
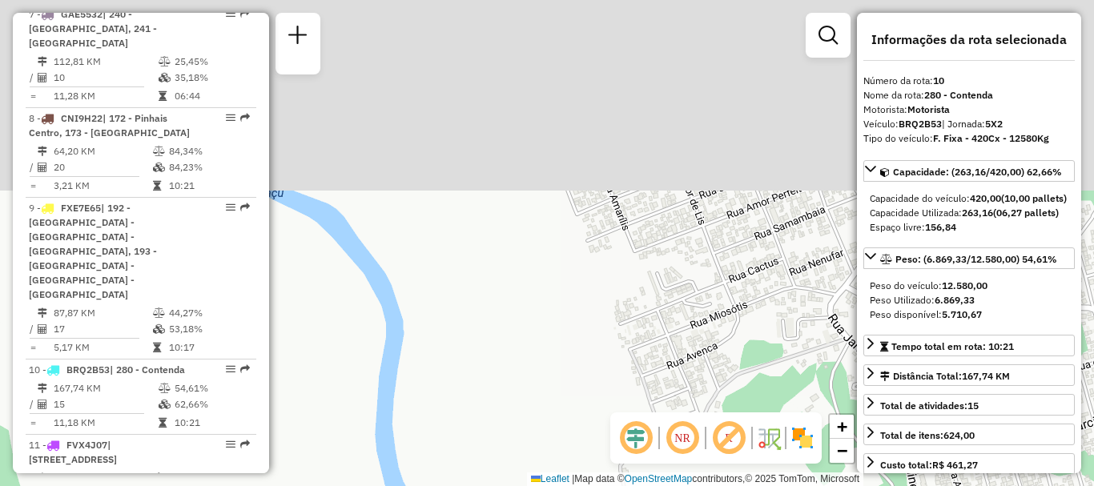
drag, startPoint x: 526, startPoint y: 124, endPoint x: 640, endPoint y: 375, distance: 275.3
click at [640, 375] on div "Janela de atendimento Grade de atendimento Capacidade Transportadoras Veículos …" at bounding box center [547, 243] width 1094 height 486
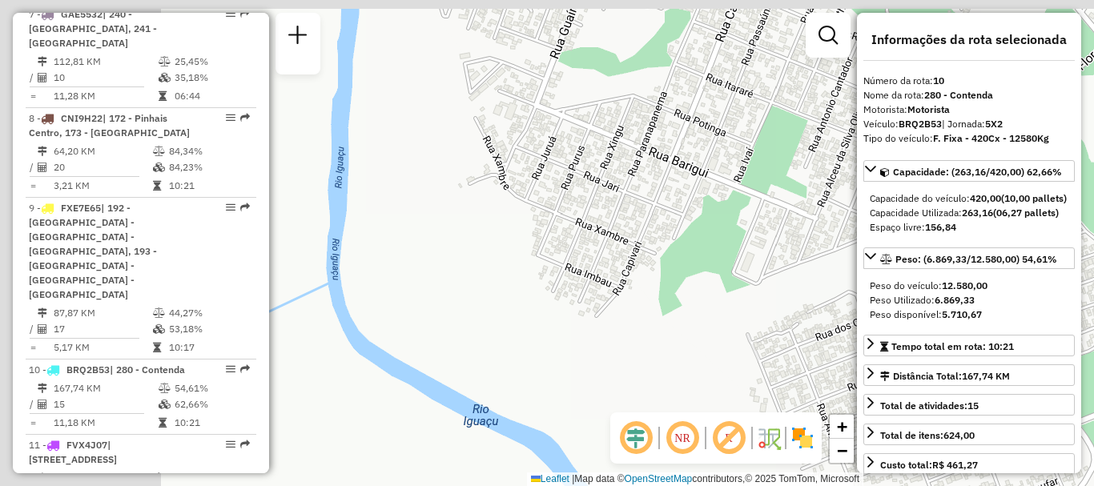
drag, startPoint x: 531, startPoint y: 201, endPoint x: 650, endPoint y: 313, distance: 163.2
click at [650, 313] on div "Janela de atendimento Grade de atendimento Capacidade Transportadoras Veículos …" at bounding box center [547, 243] width 1094 height 486
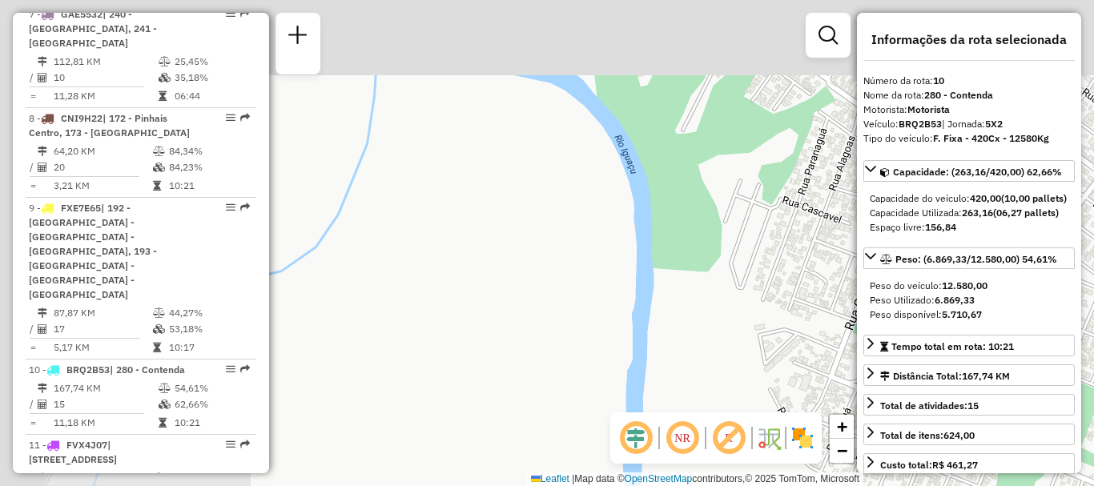
drag, startPoint x: 510, startPoint y: 118, endPoint x: 803, endPoint y: 387, distance: 397.4
click at [803, 387] on div "Janela de atendimento Grade de atendimento Capacidade Transportadoras Veículos …" at bounding box center [547, 243] width 1094 height 486
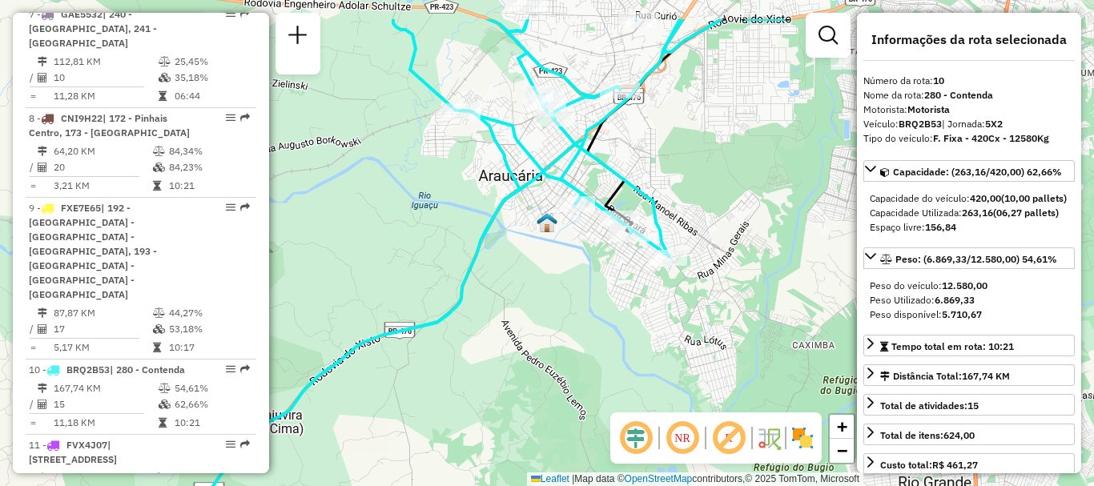
drag, startPoint x: 711, startPoint y: 211, endPoint x: 599, endPoint y: 285, distance: 134.0
click at [599, 285] on div "Janela de atendimento Grade de atendimento Capacidade Transportadoras Veículos …" at bounding box center [547, 243] width 1094 height 486
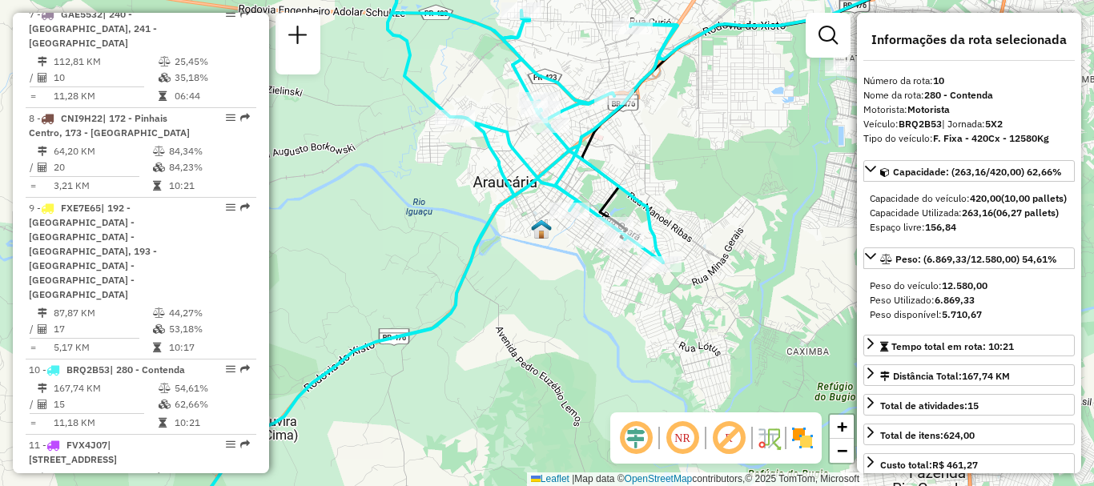
click at [607, 202] on icon at bounding box center [892, 95] width 621 height 288
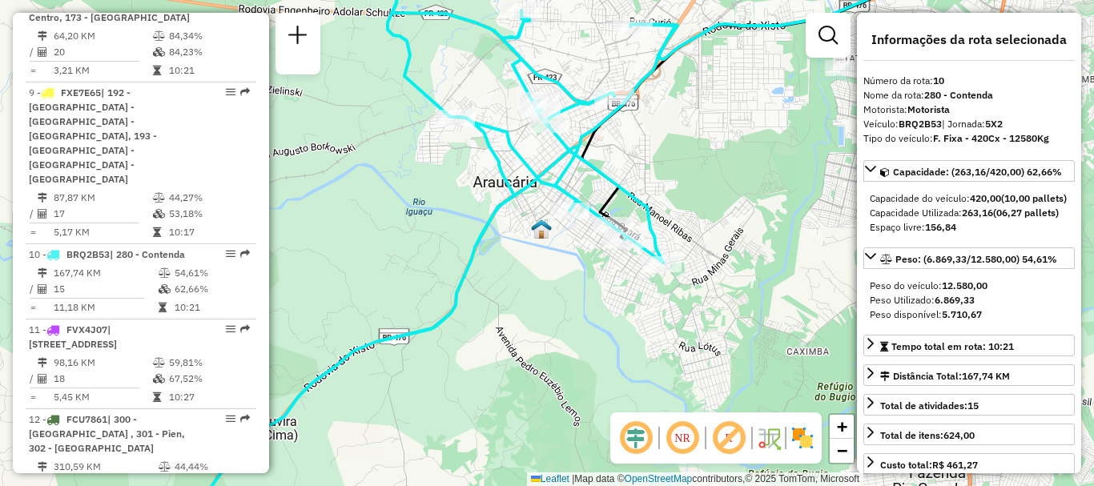
scroll to position [1522, 0]
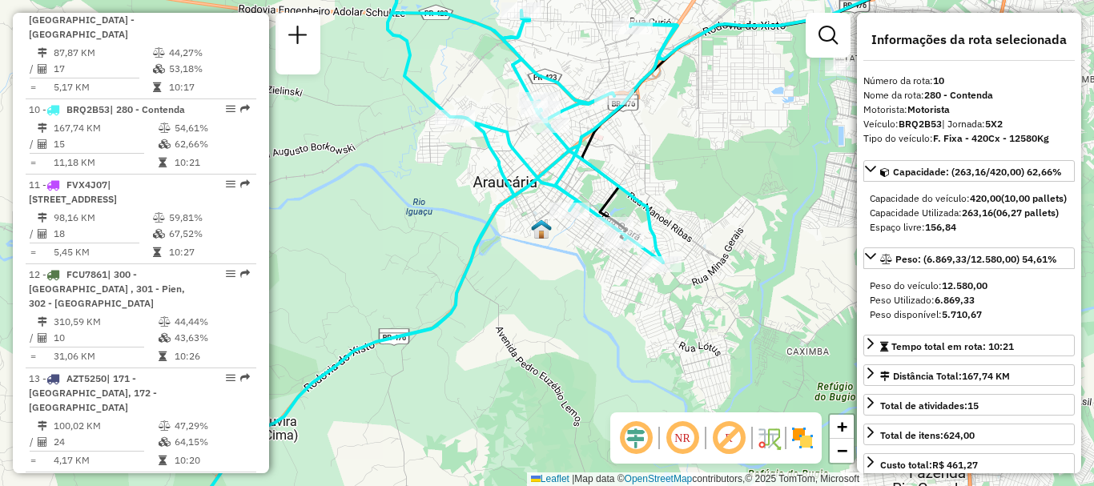
click at [607, 202] on icon at bounding box center [892, 95] width 621 height 288
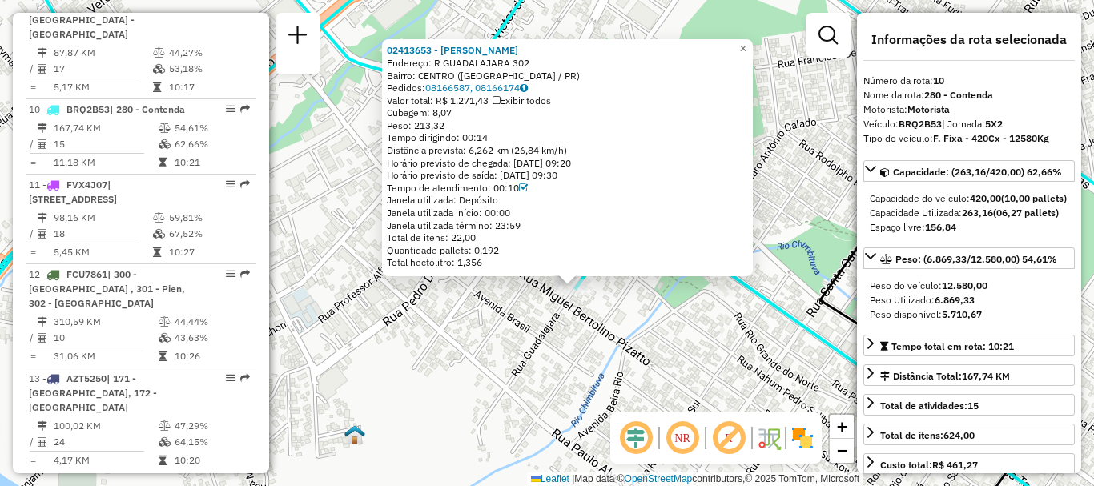
drag, startPoint x: 510, startPoint y: 173, endPoint x: 592, endPoint y: 174, distance: 81.7
click at [592, 174] on div "Horário previsto de saída: [DATE] 09:30" at bounding box center [567, 175] width 361 height 13
click at [591, 179] on div "Horário previsto de saída: [DATE] 09:30" at bounding box center [567, 175] width 361 height 13
click at [747, 42] on span "×" at bounding box center [742, 49] width 7 height 14
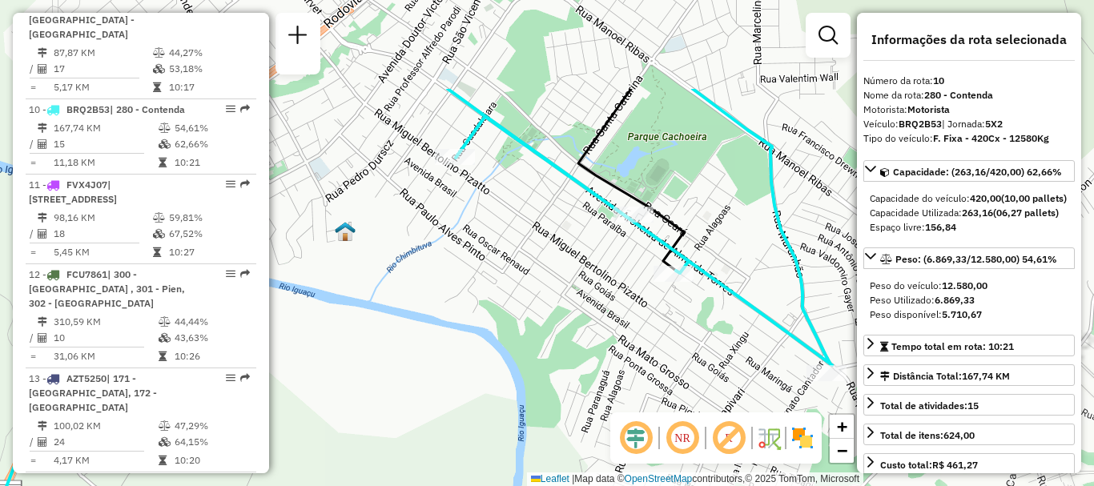
drag, startPoint x: 735, startPoint y: 256, endPoint x: 511, endPoint y: 394, distance: 263.2
click at [511, 394] on div "Janela de atendimento Grade de atendimento Capacidade Transportadoras Veículos …" at bounding box center [547, 243] width 1094 height 486
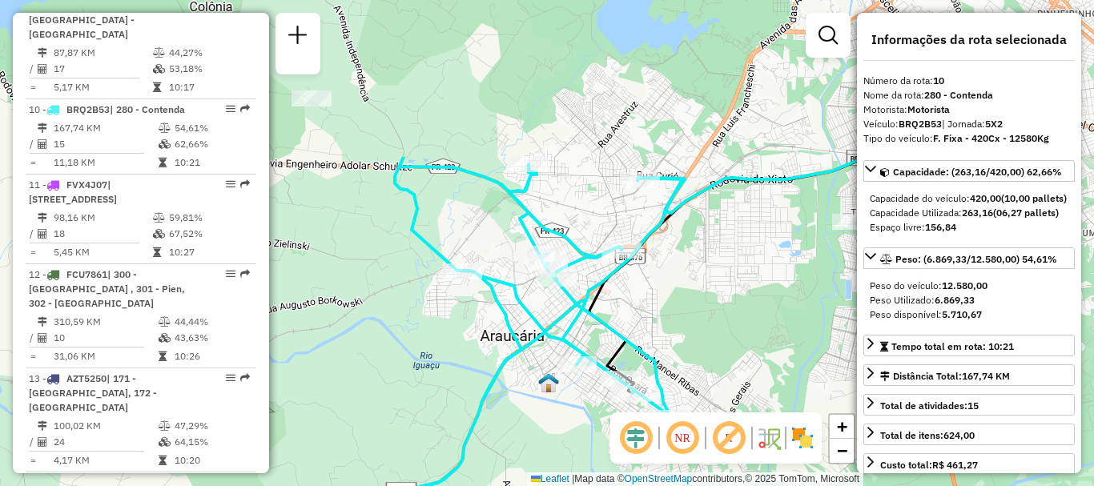
drag, startPoint x: 782, startPoint y: 148, endPoint x: 720, endPoint y: 354, distance: 214.9
click at [720, 354] on div "Janela de atendimento Grade de atendimento Capacidade Transportadoras Veículos …" at bounding box center [547, 243] width 1094 height 486
click at [698, 326] on div "Janela de atendimento Grade de atendimento Capacidade Transportadoras Veículos …" at bounding box center [547, 243] width 1094 height 486
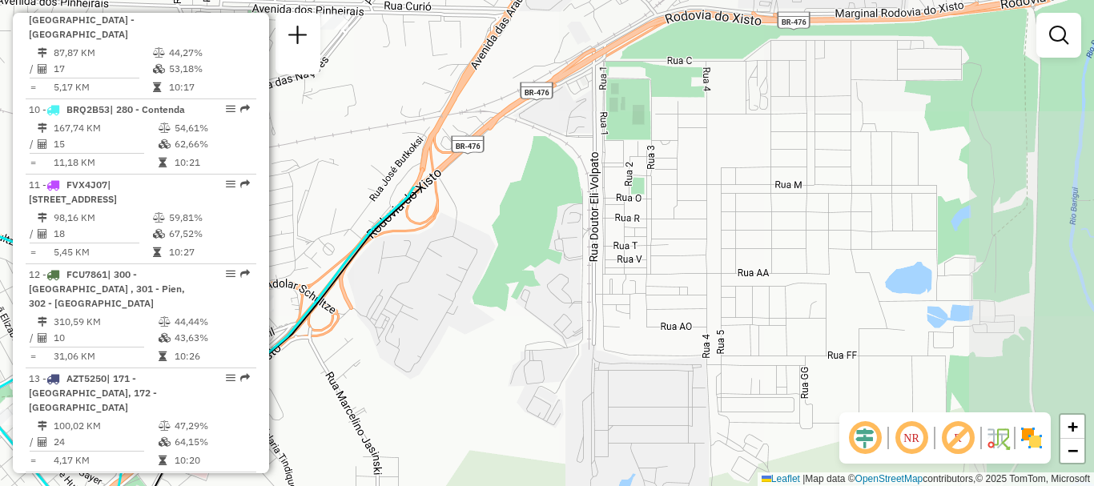
drag, startPoint x: 698, startPoint y: 109, endPoint x: 495, endPoint y: 346, distance: 312.4
click at [495, 346] on div "Janela de atendimento Grade de atendimento Capacidade Transportadoras Veículos …" at bounding box center [547, 243] width 1094 height 486
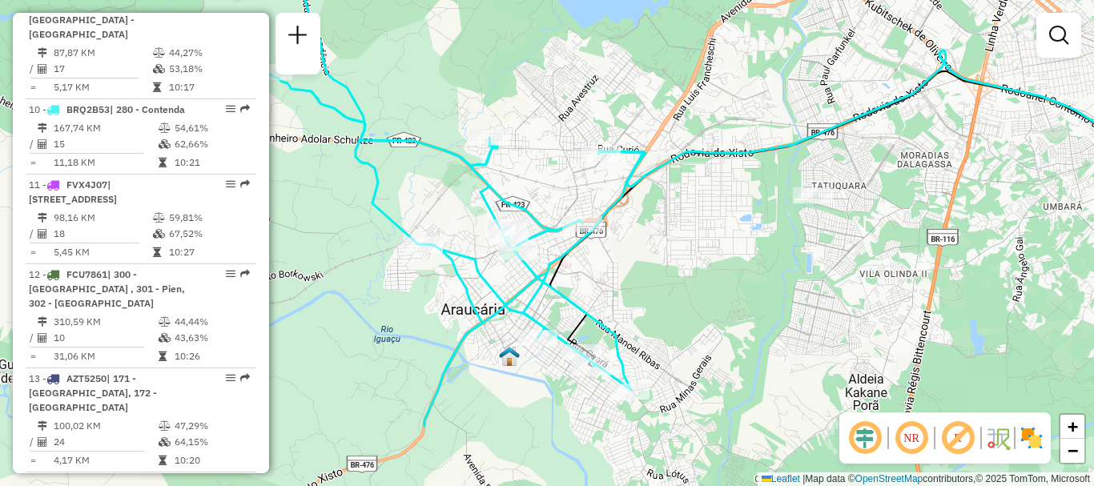
drag, startPoint x: 514, startPoint y: 387, endPoint x: 618, endPoint y: 280, distance: 149.0
click at [618, 280] on div "Janela de atendimento Grade de atendimento Capacidade Transportadoras Veículos …" at bounding box center [547, 243] width 1094 height 486
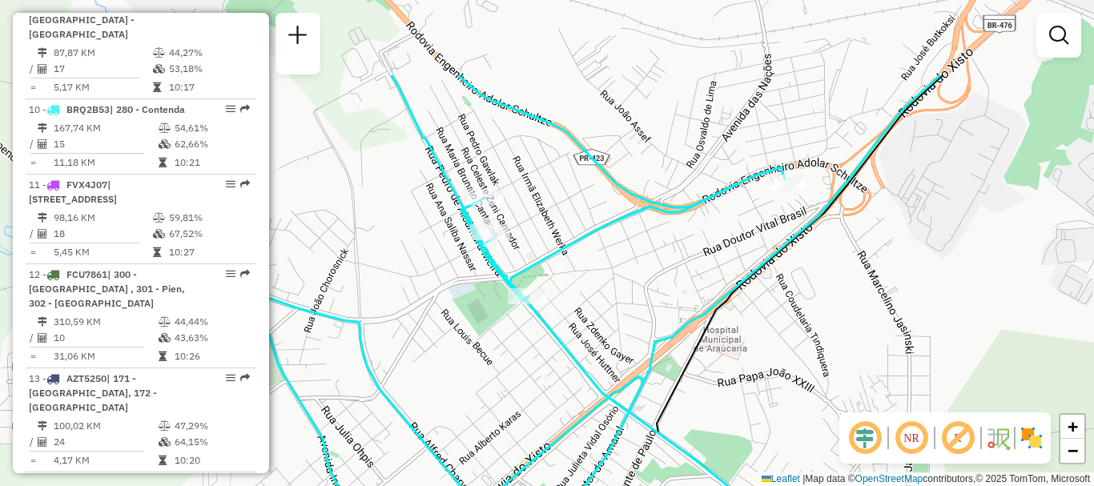
drag, startPoint x: 492, startPoint y: 211, endPoint x: 802, endPoint y: 335, distance: 333.6
click at [802, 335] on div "Janela de atendimento Grade de atendimento Capacidade Transportadoras Veículos …" at bounding box center [547, 243] width 1094 height 486
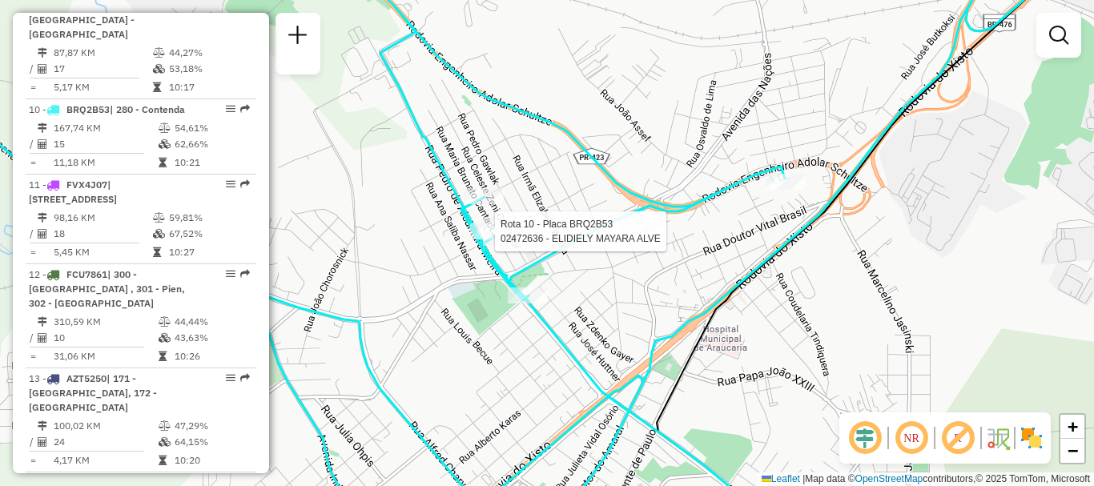
select select "**********"
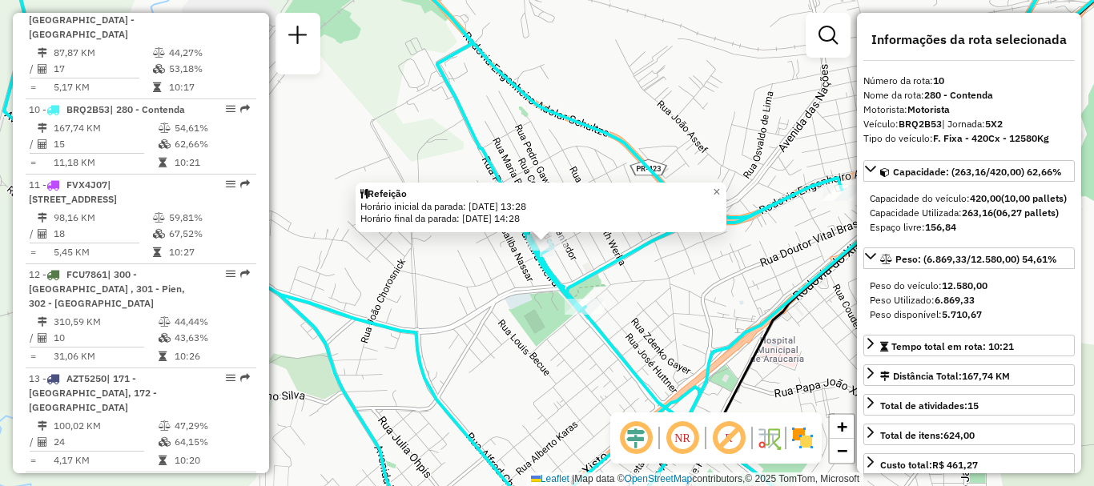
click at [570, 246] on div "Rota 10 - Placa BRQ2B53 02472636 - ELIDIELY MAYARA ALVE Refeição Horário inicia…" at bounding box center [547, 243] width 1094 height 486
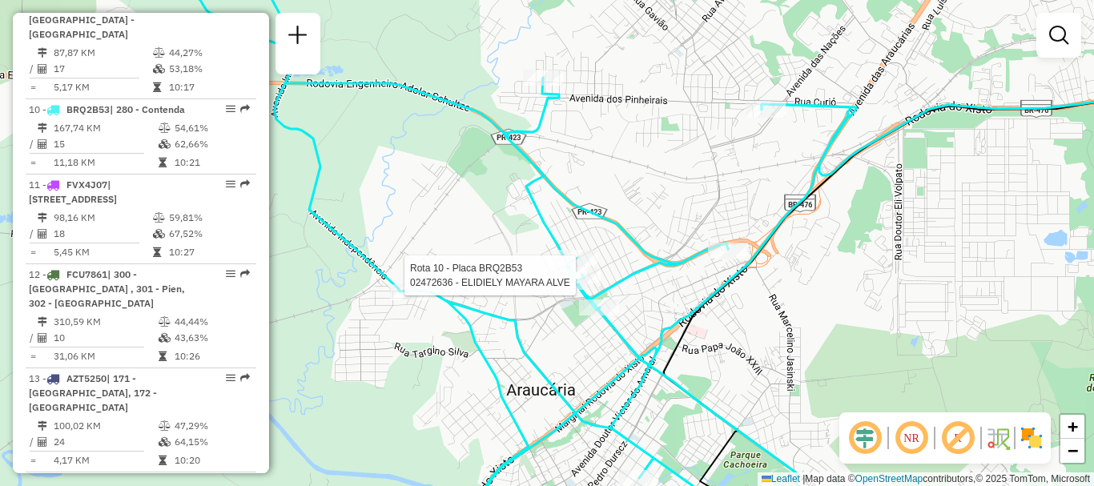
select select "**********"
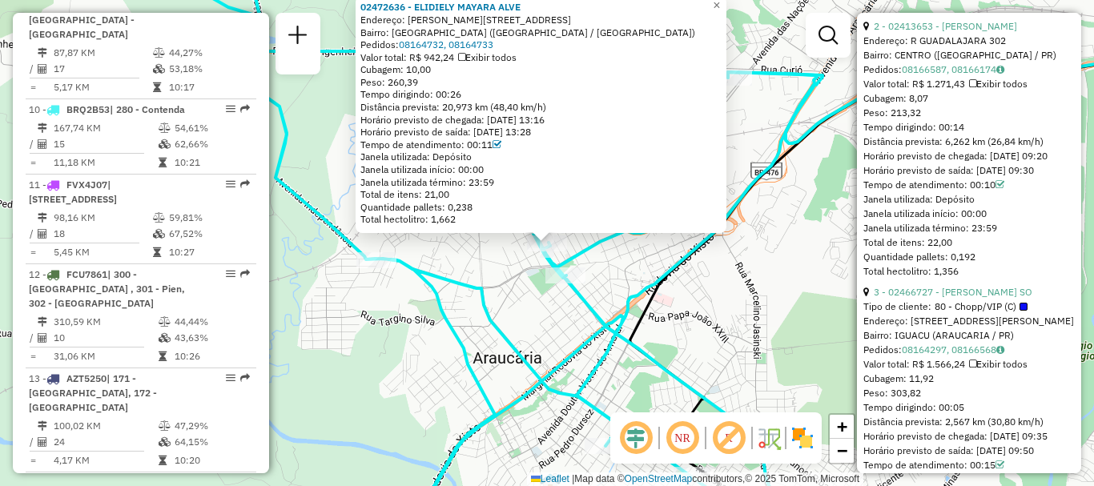
scroll to position [962, 0]
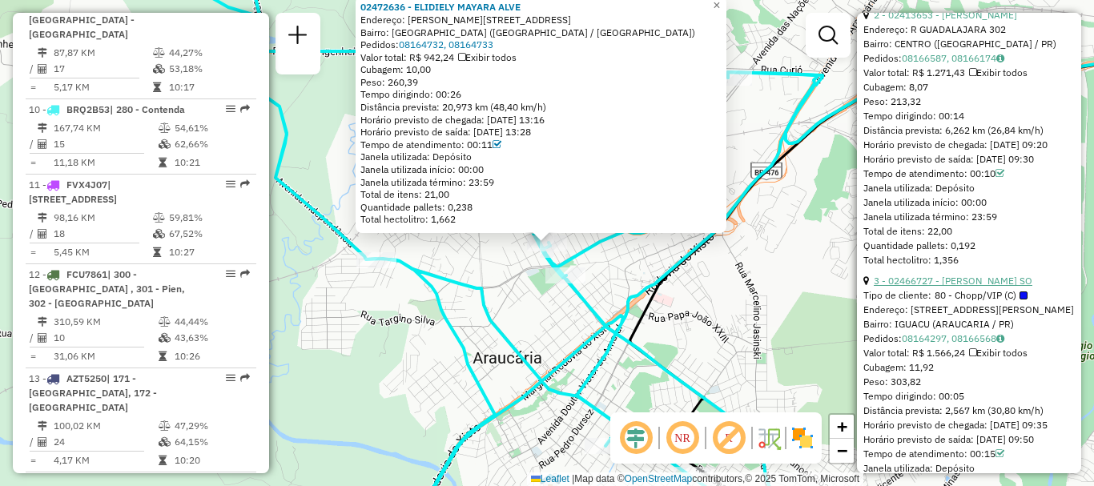
click at [961, 287] on link "3 - 02466727 - [PERSON_NAME] SO" at bounding box center [953, 281] width 159 height 12
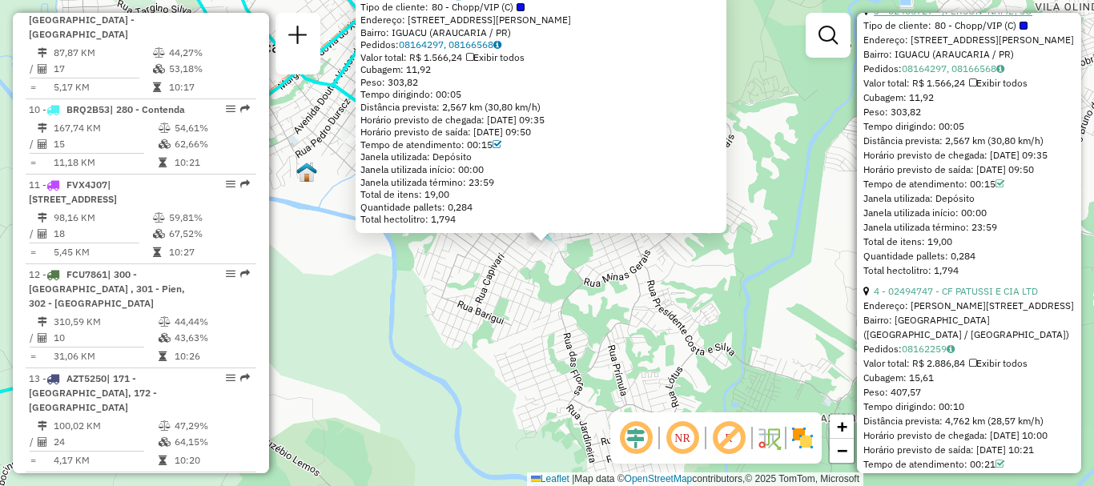
scroll to position [1234, 0]
click at [988, 296] on link "4 - 02494747 - CF PATUSSI E CIA LTD" at bounding box center [956, 290] width 164 height 12
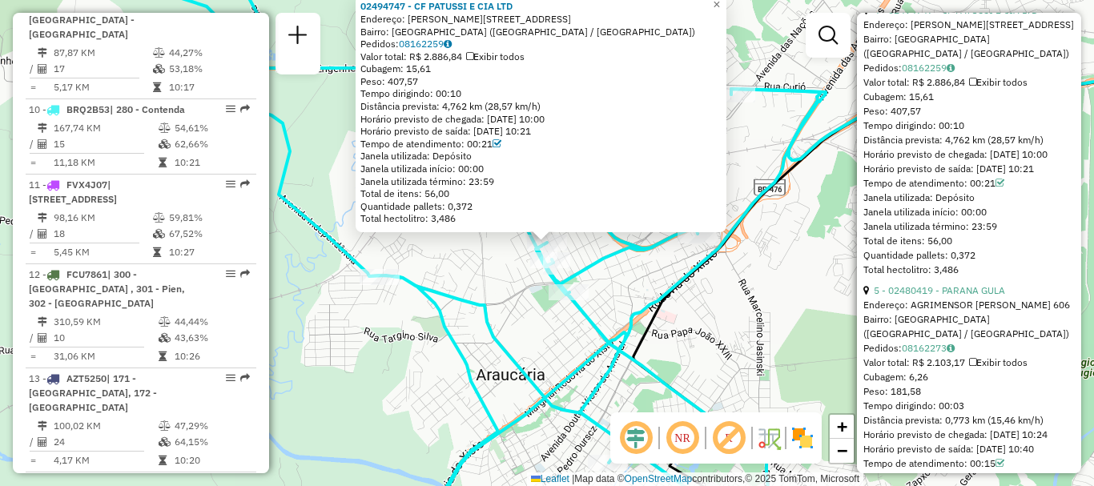
scroll to position [1515, 0]
click at [932, 296] on div "5 - 02480419 - PARANA GULA" at bounding box center [969, 289] width 211 height 14
click at [917, 296] on div "5 - 02480419 - PARANA GULA" at bounding box center [969, 289] width 211 height 14
click at [925, 295] on link "5 - 02480419 - PARANA GULA" at bounding box center [939, 289] width 131 height 12
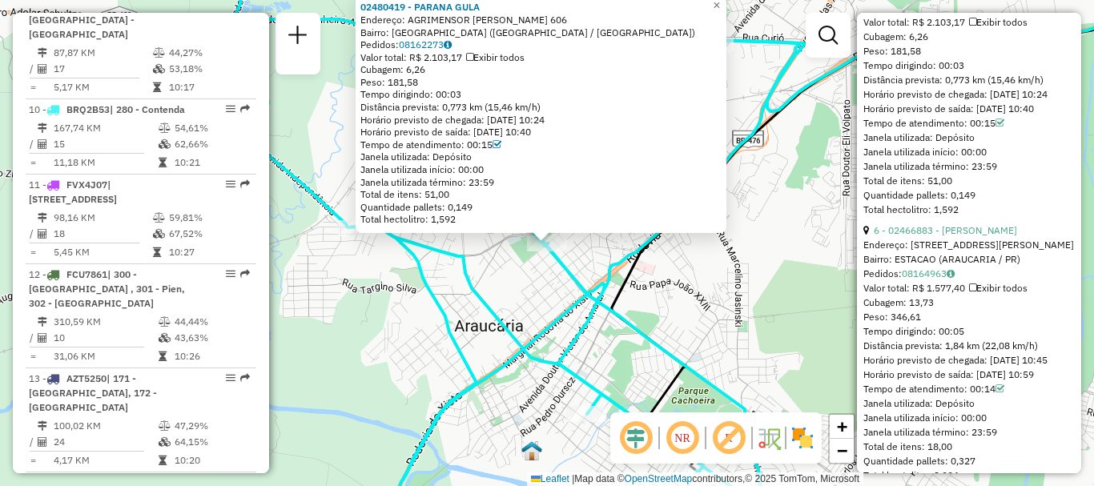
scroll to position [1862, 0]
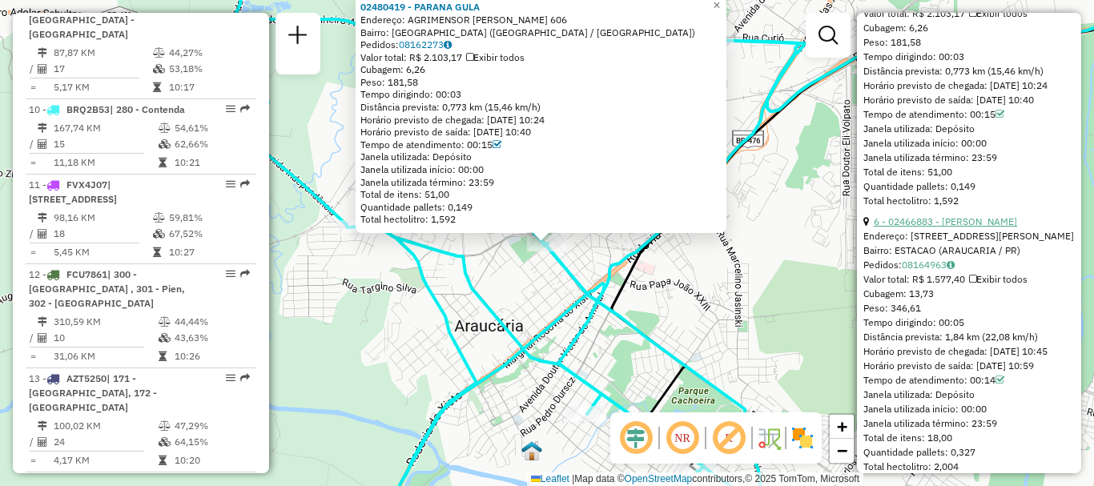
click at [944, 227] on link "6 - 02466883 - [PERSON_NAME]" at bounding box center [945, 221] width 143 height 12
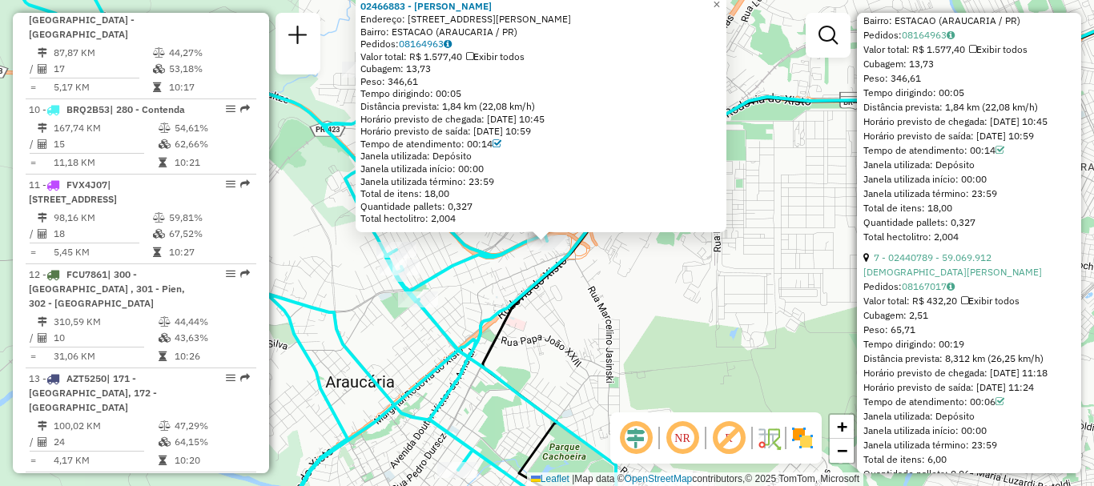
scroll to position [2093, 0]
click at [955, 277] on link "7 - 02440789 - 59.069.912 [DEMOGRAPHIC_DATA][PERSON_NAME]" at bounding box center [953, 264] width 179 height 26
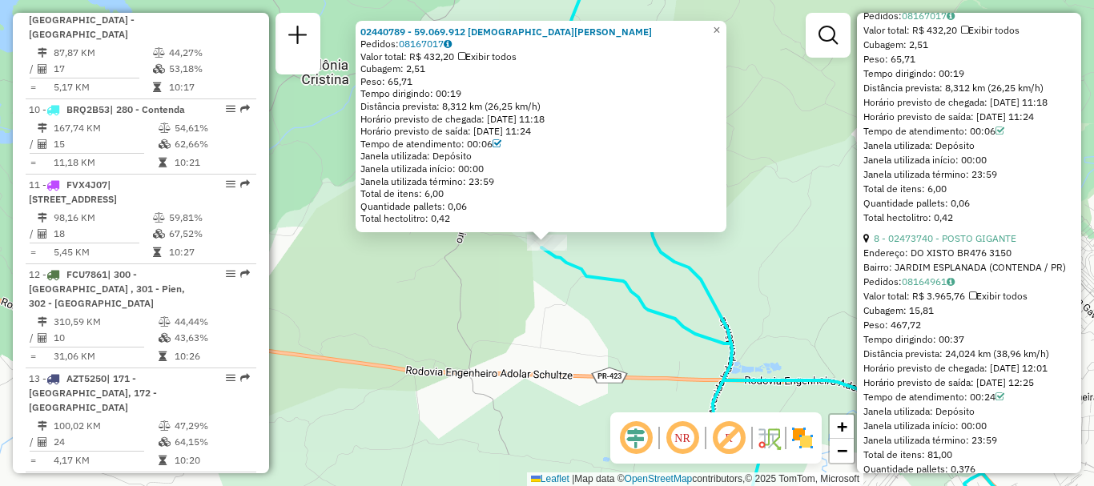
scroll to position [2375, 0]
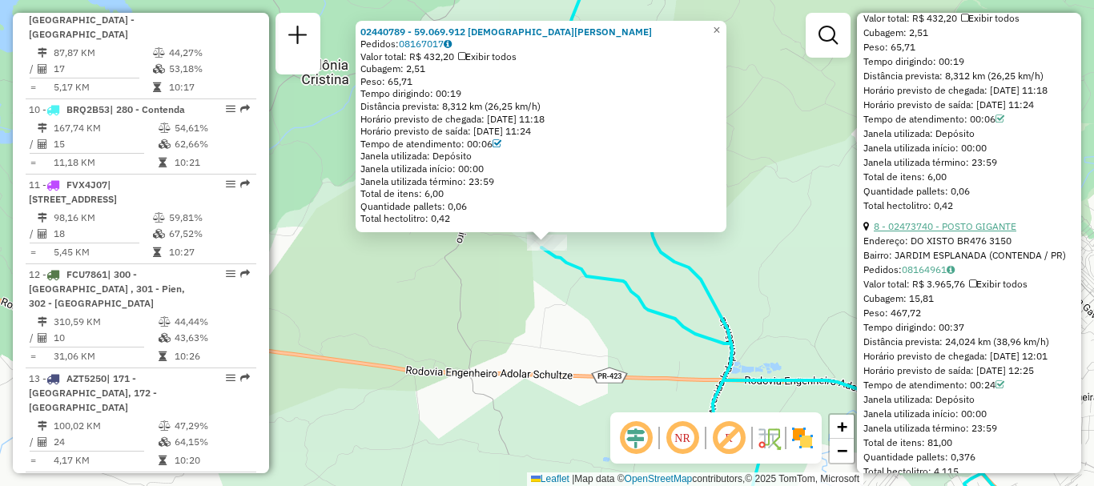
click at [953, 232] on link "8 - 02473740 - POSTO GIGANTE" at bounding box center [945, 226] width 143 height 12
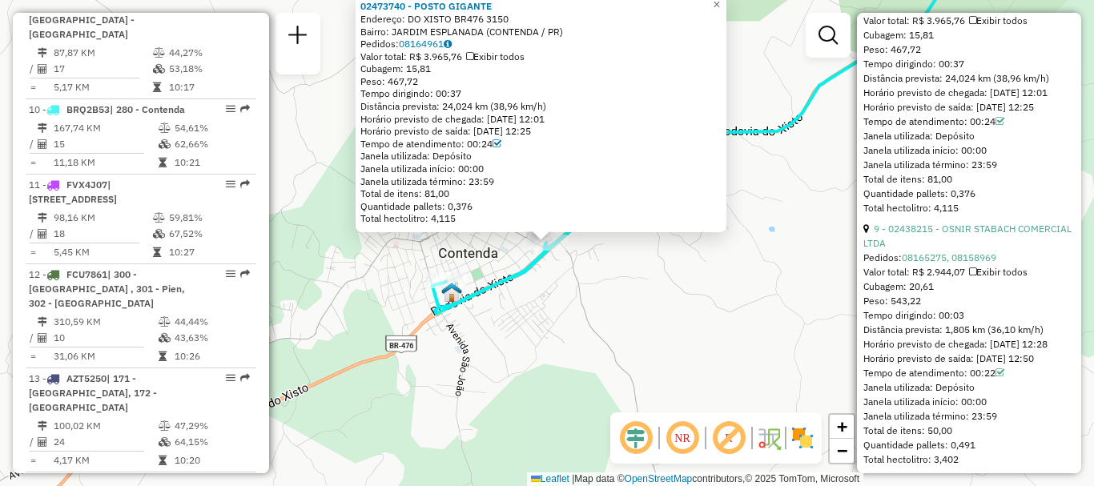
scroll to position [2659, 0]
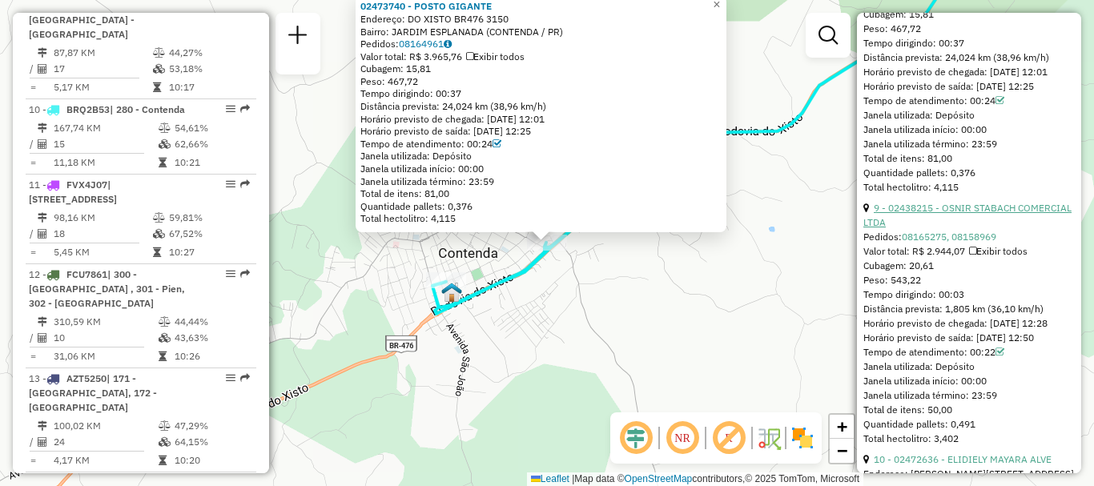
click at [931, 228] on link "9 - 02438215 - OSNIR STABACH COMERCIAL LTDA" at bounding box center [968, 215] width 208 height 26
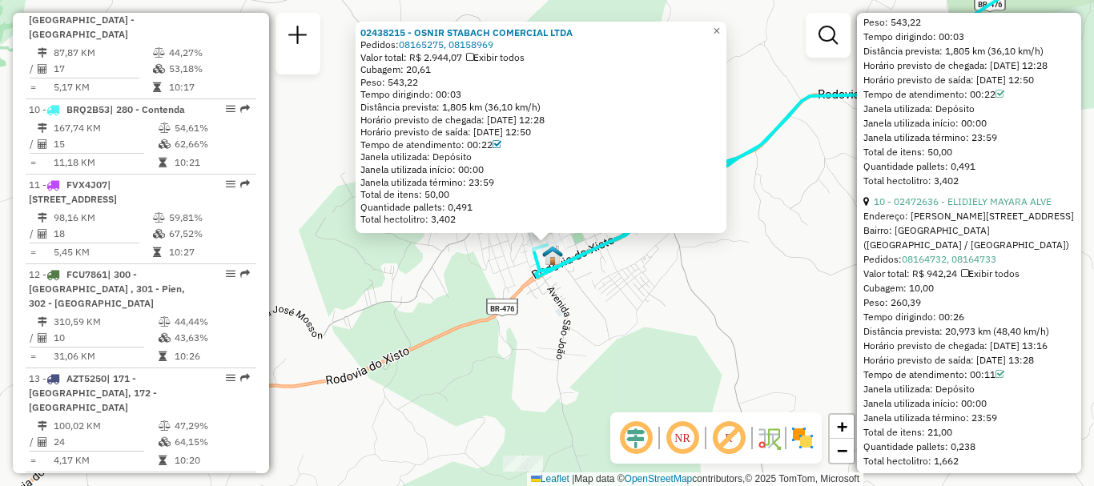
scroll to position [2918, 0]
click at [950, 207] on link "10 - 02472636 - ELIDIELY MAYARA ALVE" at bounding box center [963, 201] width 178 height 12
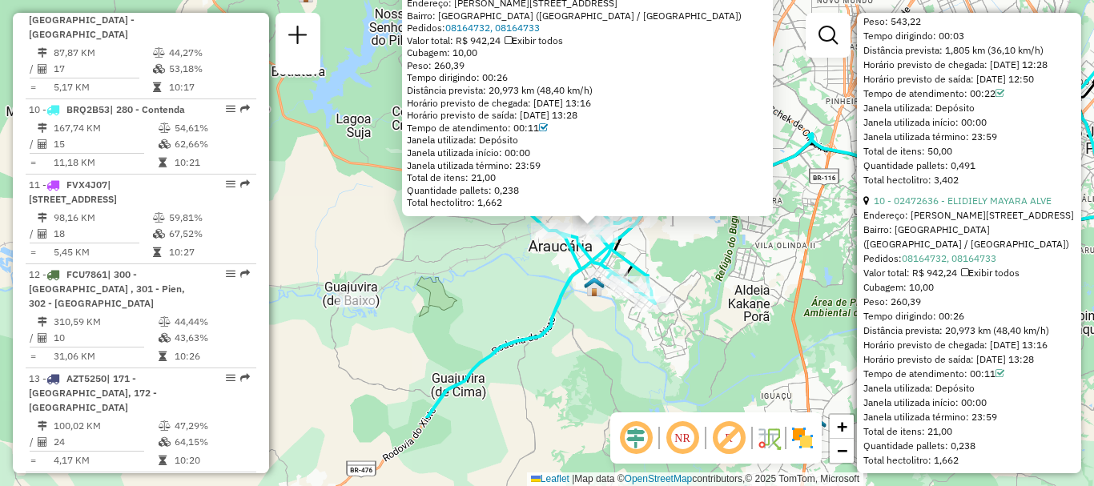
drag, startPoint x: 769, startPoint y: 376, endPoint x: 684, endPoint y: 260, distance: 143.9
click at [684, 260] on div "02472636 - ELIDIELY MAYARA ALVE Endereço: [STREET_ADDRESS][PERSON_NAME] Bairro:…" at bounding box center [547, 243] width 1094 height 486
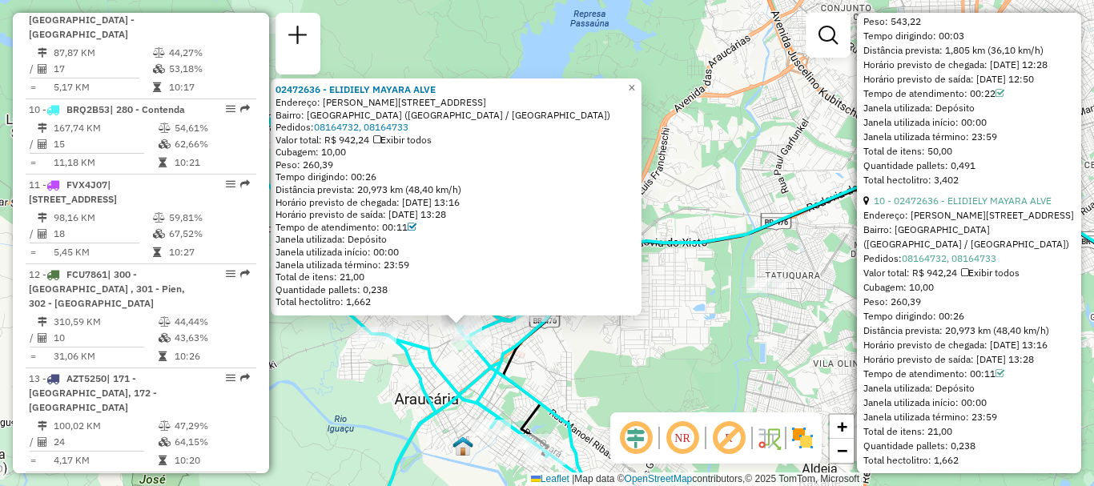
drag, startPoint x: 698, startPoint y: 87, endPoint x: 703, endPoint y: 215, distance: 128.3
click at [707, 223] on div "02472636 - ELIDIELY MAYARA ALVE Endereço: [STREET_ADDRESS][PERSON_NAME] Bairro:…" at bounding box center [547, 243] width 1094 height 486
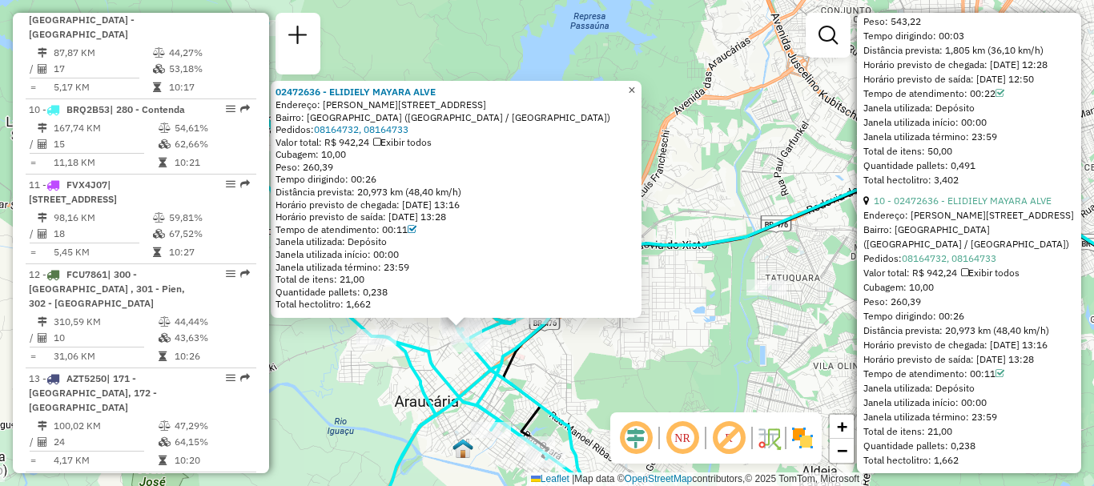
click at [635, 85] on span "×" at bounding box center [631, 90] width 7 height 14
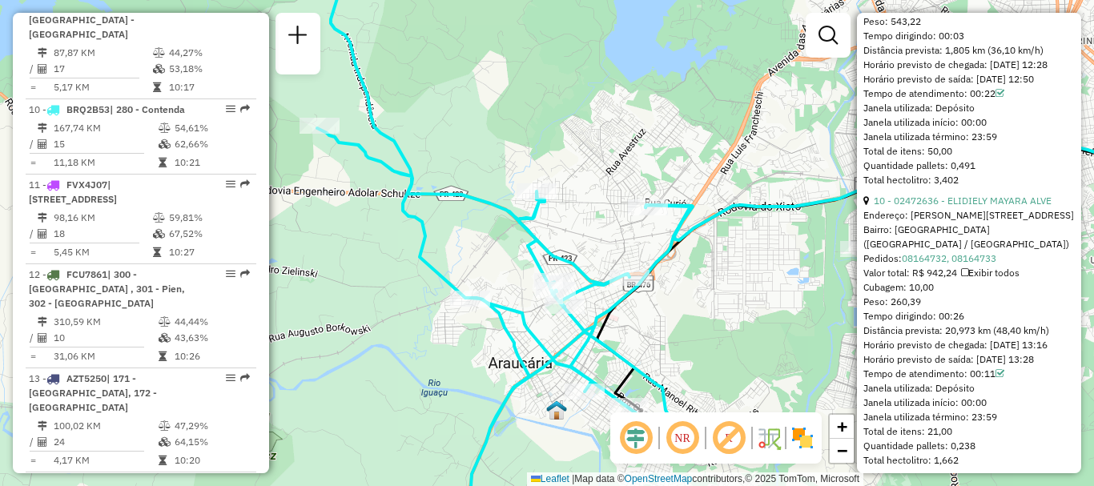
drag, startPoint x: 622, startPoint y: 325, endPoint x: 717, endPoint y: 285, distance: 103.4
click at [717, 285] on div "Janela de atendimento Grade de atendimento Capacidade Transportadoras Veículos …" at bounding box center [547, 243] width 1094 height 486
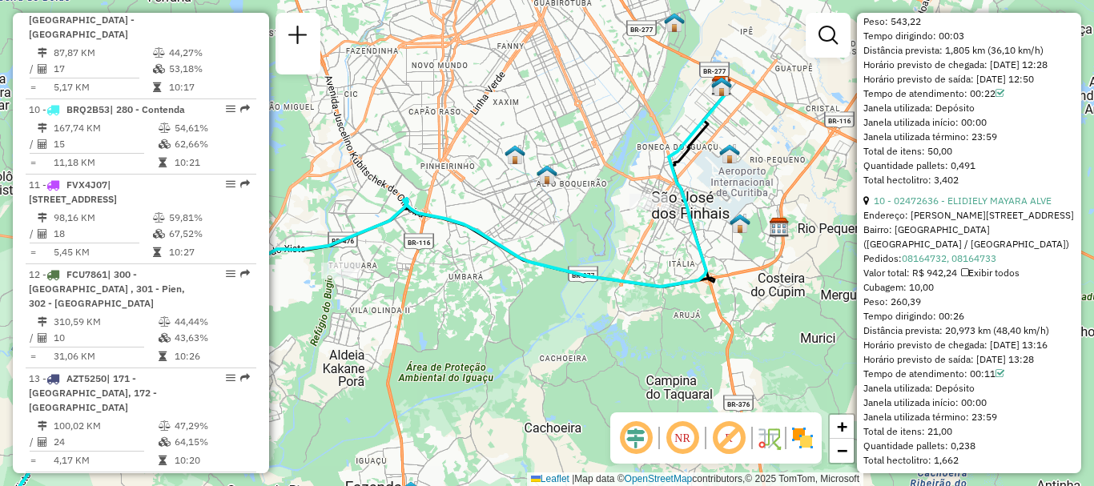
drag, startPoint x: 764, startPoint y: 316, endPoint x: 316, endPoint y: 320, distance: 448.6
click at [316, 320] on div "Janela de atendimento Grade de atendimento Capacidade Transportadoras Veículos …" at bounding box center [547, 243] width 1094 height 486
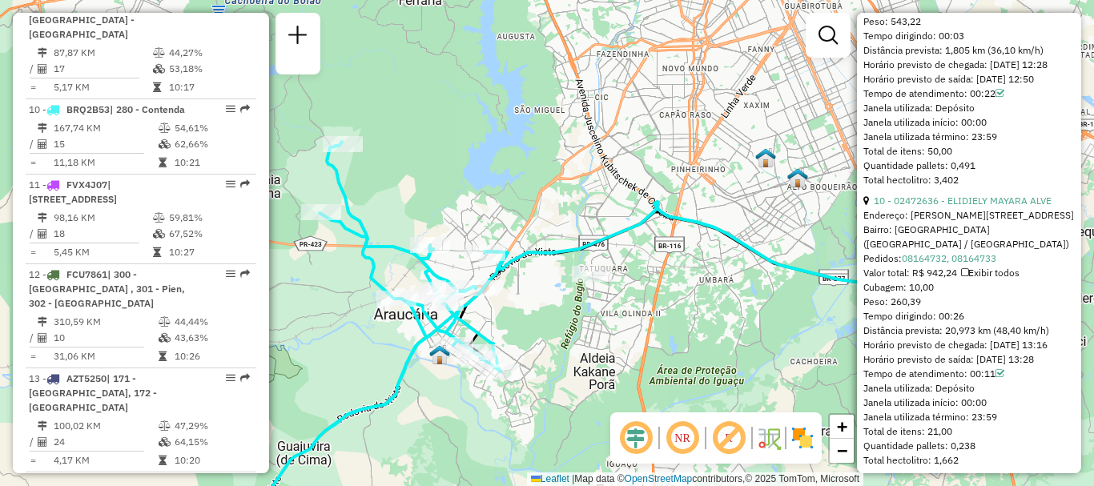
drag, startPoint x: 450, startPoint y: 300, endPoint x: 701, endPoint y: 303, distance: 250.7
click at [701, 303] on div "Janela de atendimento Grade de atendimento Capacidade Transportadoras Veículos …" at bounding box center [547, 243] width 1094 height 486
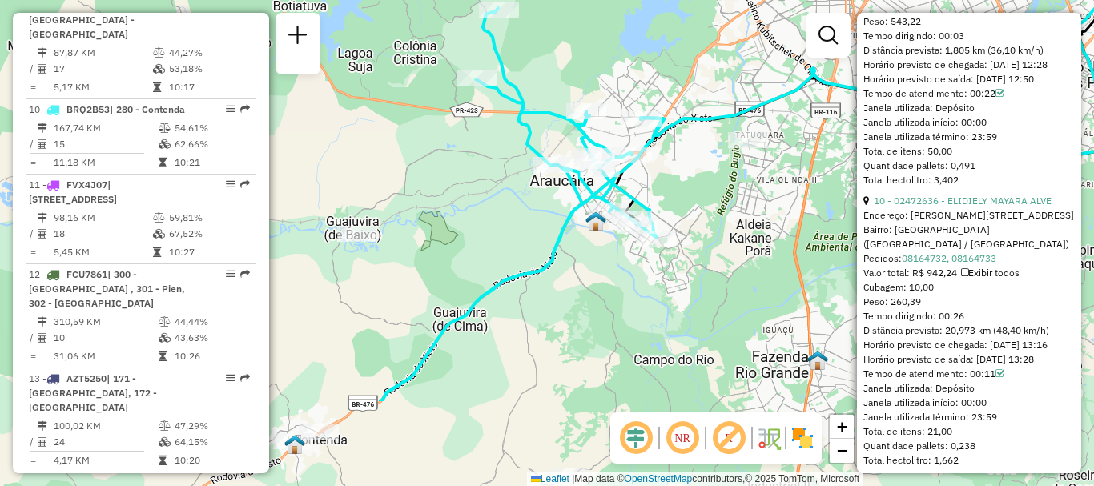
drag, startPoint x: 594, startPoint y: 341, endPoint x: 750, endPoint y: 208, distance: 205.1
click at [750, 208] on div "Janela de atendimento Grade de atendimento Capacidade Transportadoras Veículos …" at bounding box center [547, 243] width 1094 height 486
